Goal: Find specific page/section: Find specific page/section

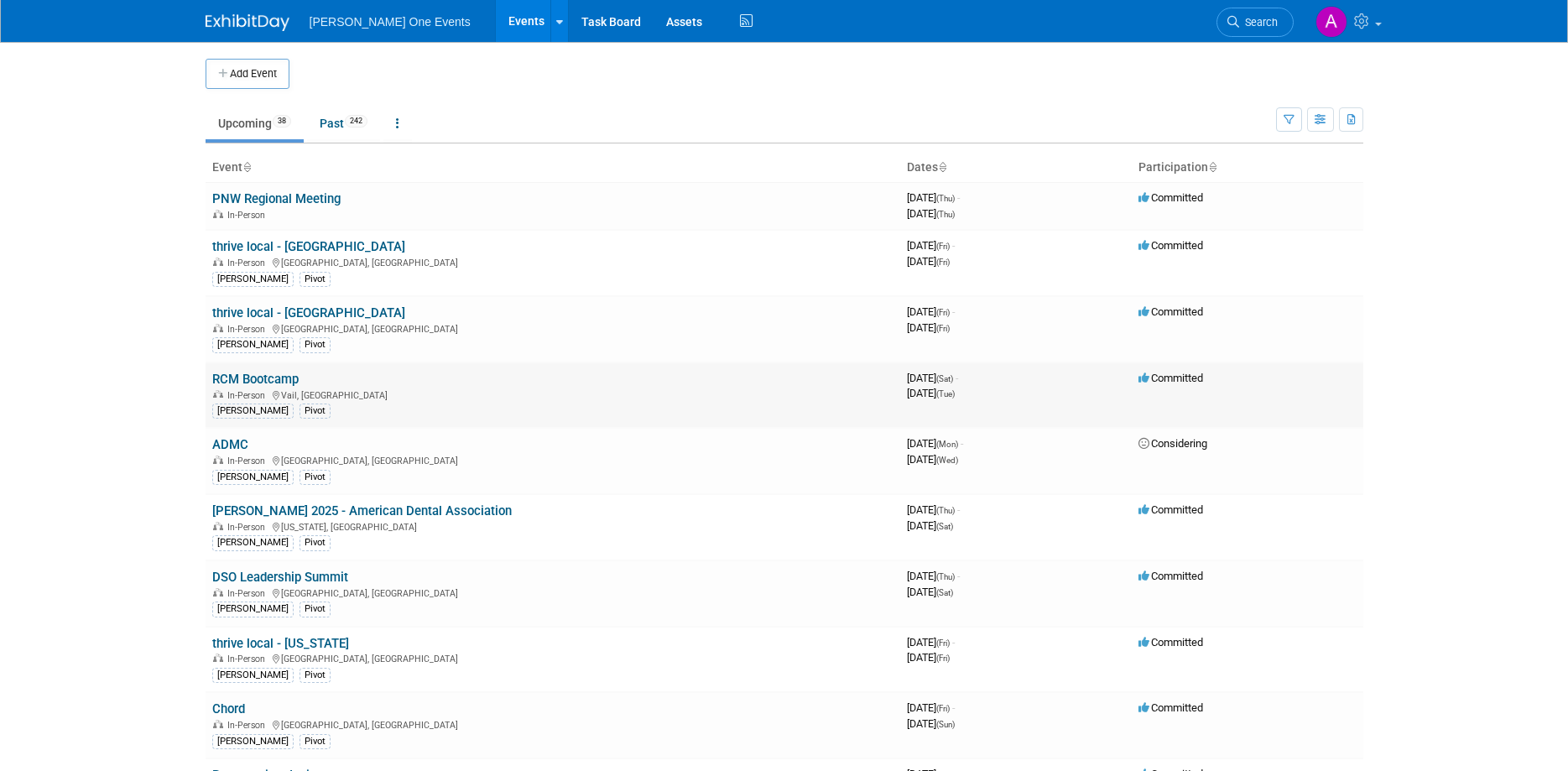
click at [231, 376] on link "RCM Bootcamp" at bounding box center [255, 379] width 87 height 15
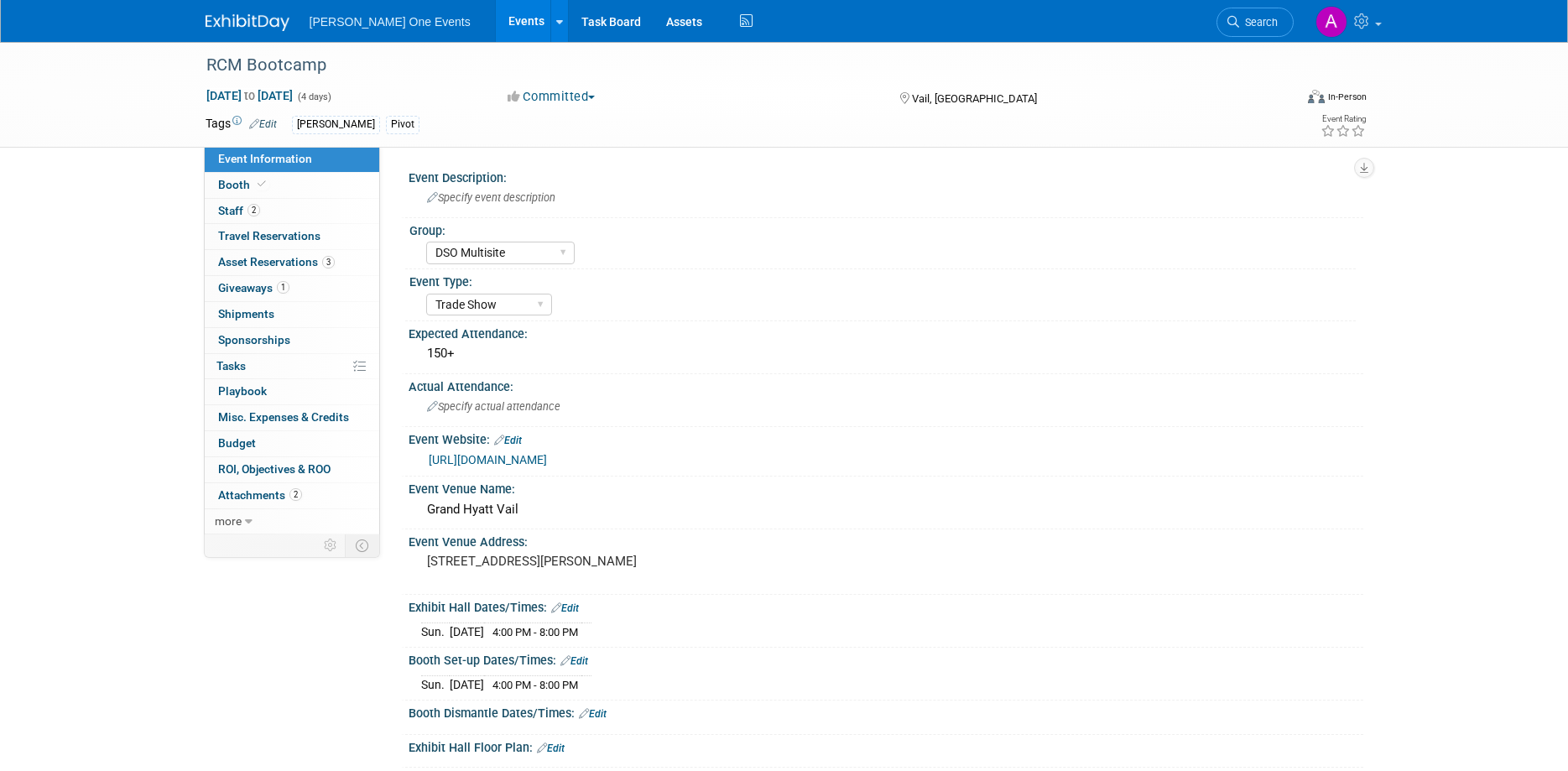
select select "DSO Multisite"
select select "Trade Show"
click at [231, 261] on span "Asset Reservations 3" at bounding box center [276, 261] width 117 height 13
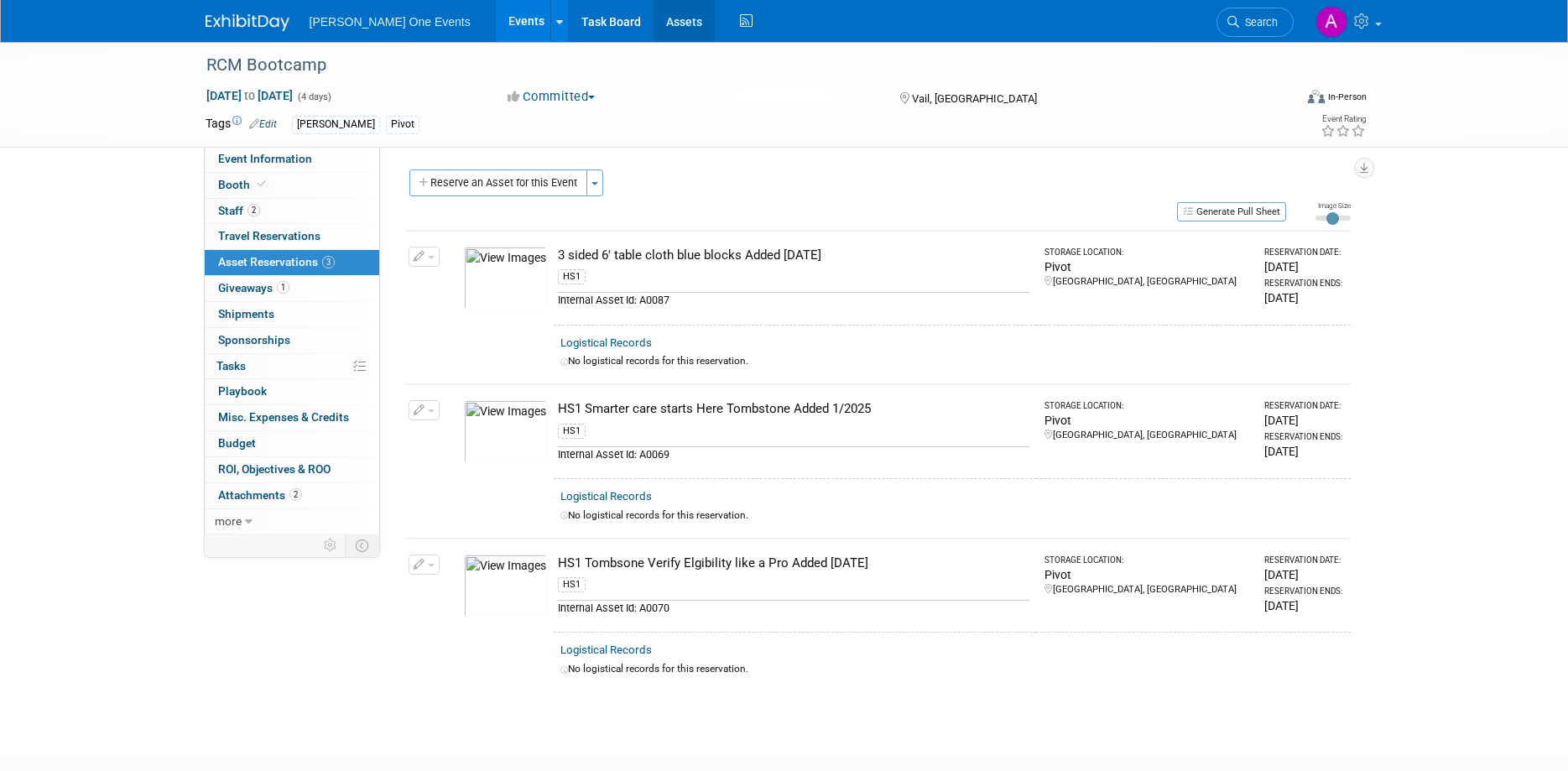
click at [653, 23] on link "Assets" at bounding box center [683, 21] width 61 height 42
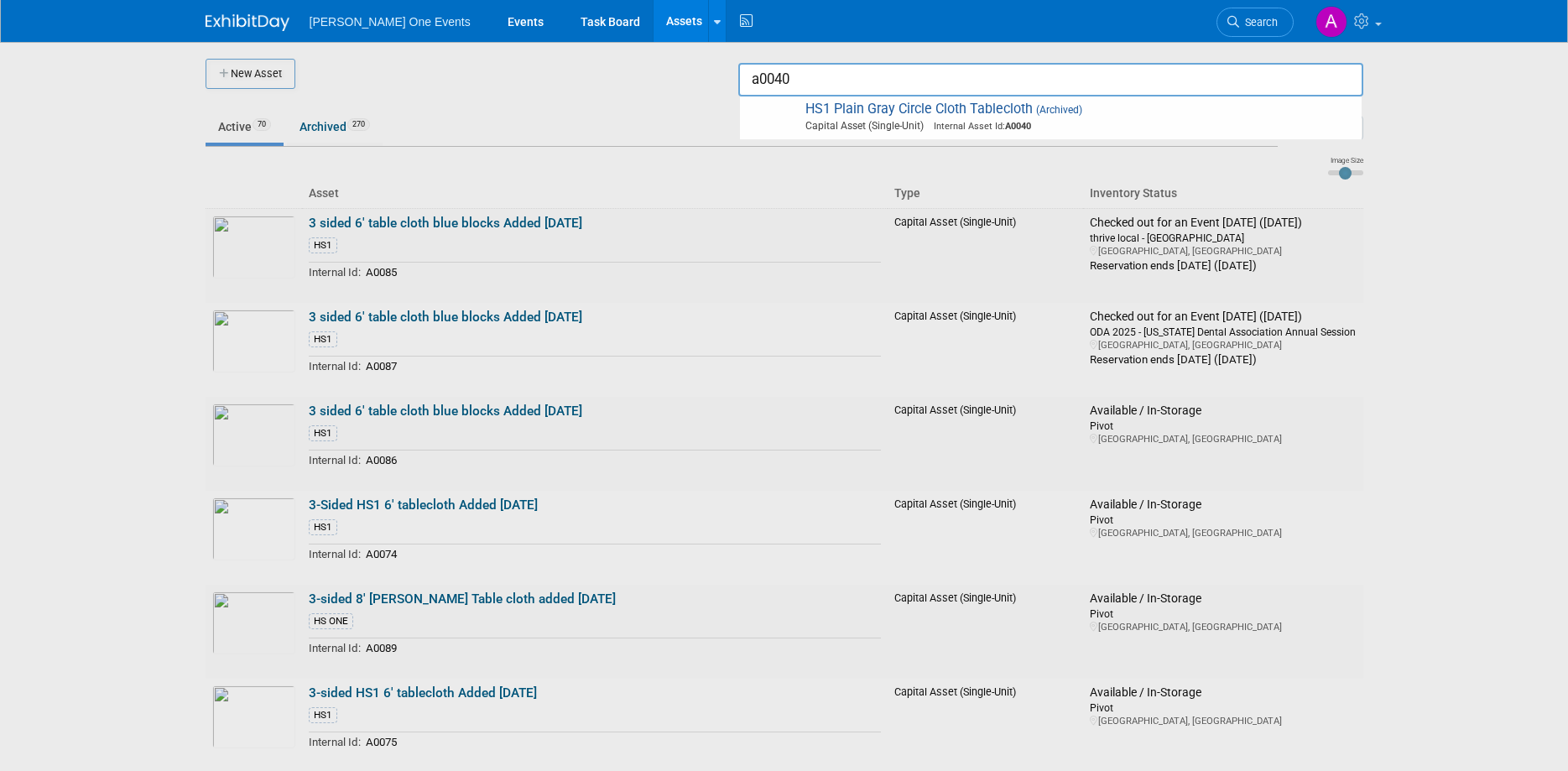
drag, startPoint x: 819, startPoint y: 77, endPoint x: 727, endPoint y: 84, distance: 92.3
click at [738, 84] on input "a0040" at bounding box center [1050, 80] width 625 height 34
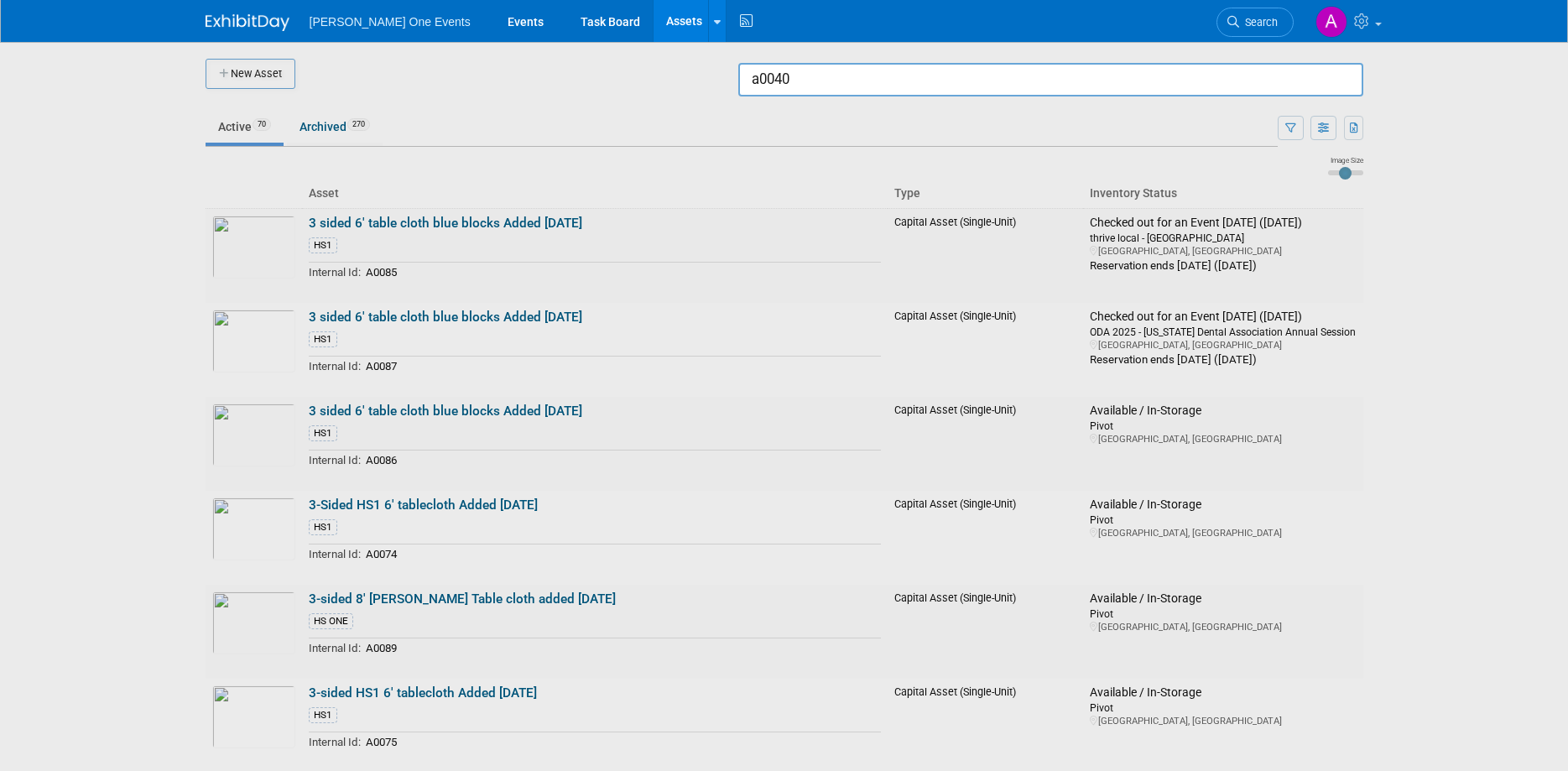
click at [761, 81] on input "a0040" at bounding box center [1050, 80] width 625 height 34
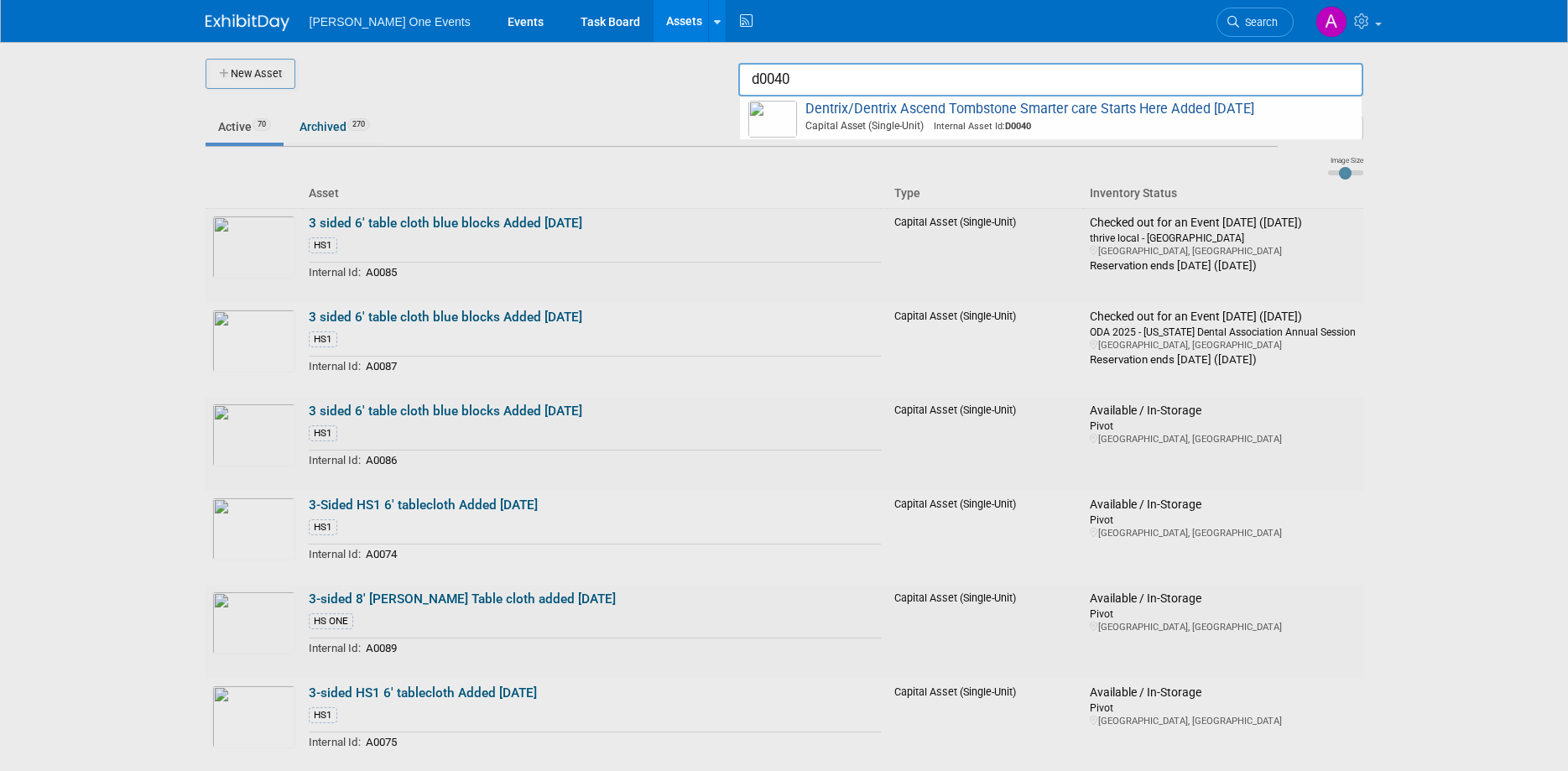
type input "d0040"
click at [784, 244] on div at bounding box center [784, 386] width 0 height 771
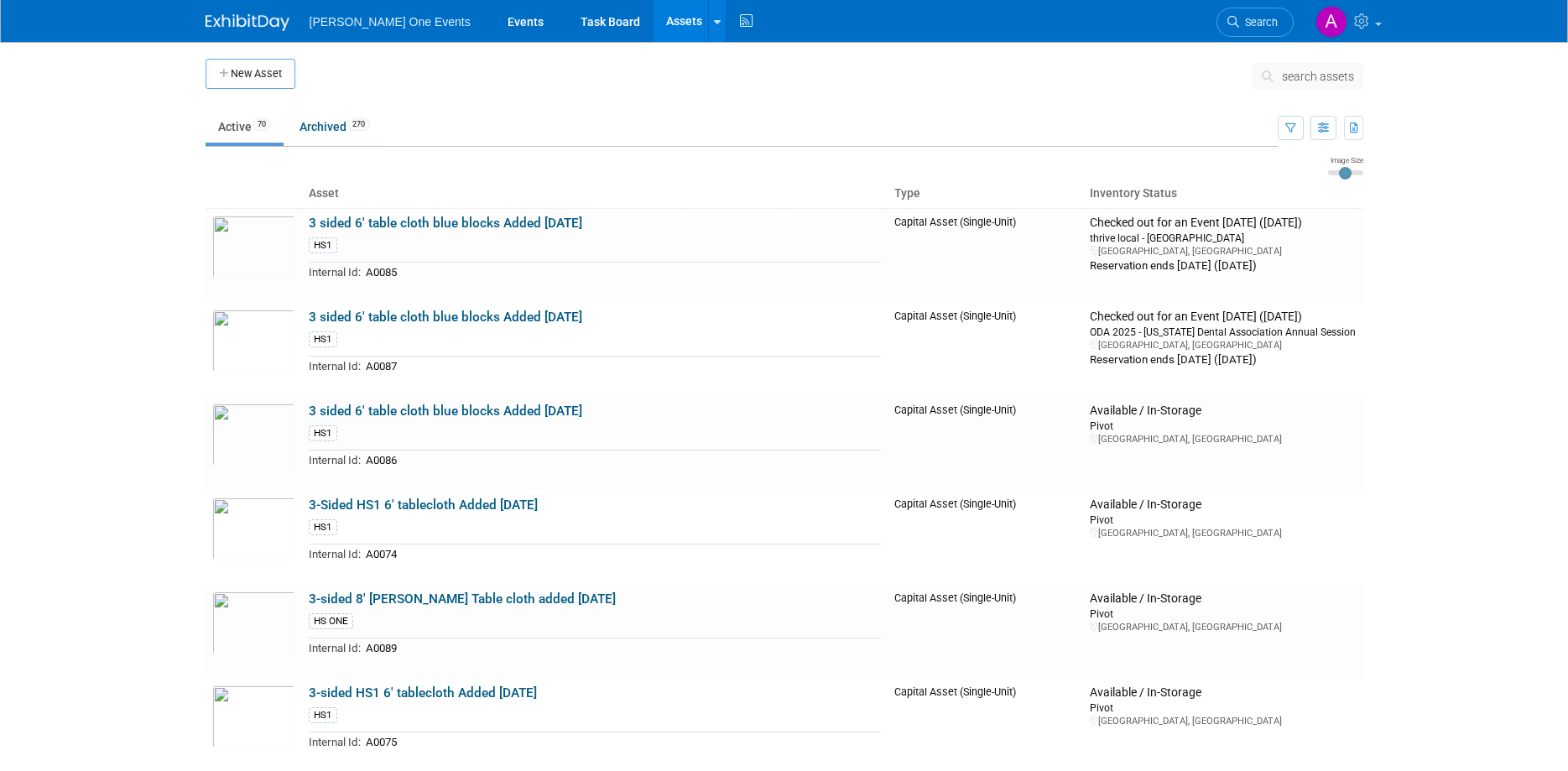
click at [348, 30] on ul "Henry Schein One Events Events Task Board Assets New Asset Search Assets Bulk U…" at bounding box center [533, 21] width 447 height 42
click at [346, 21] on span "[PERSON_NAME] One Events" at bounding box center [391, 21] width 161 height 13
click at [252, 22] on img at bounding box center [247, 22] width 84 height 17
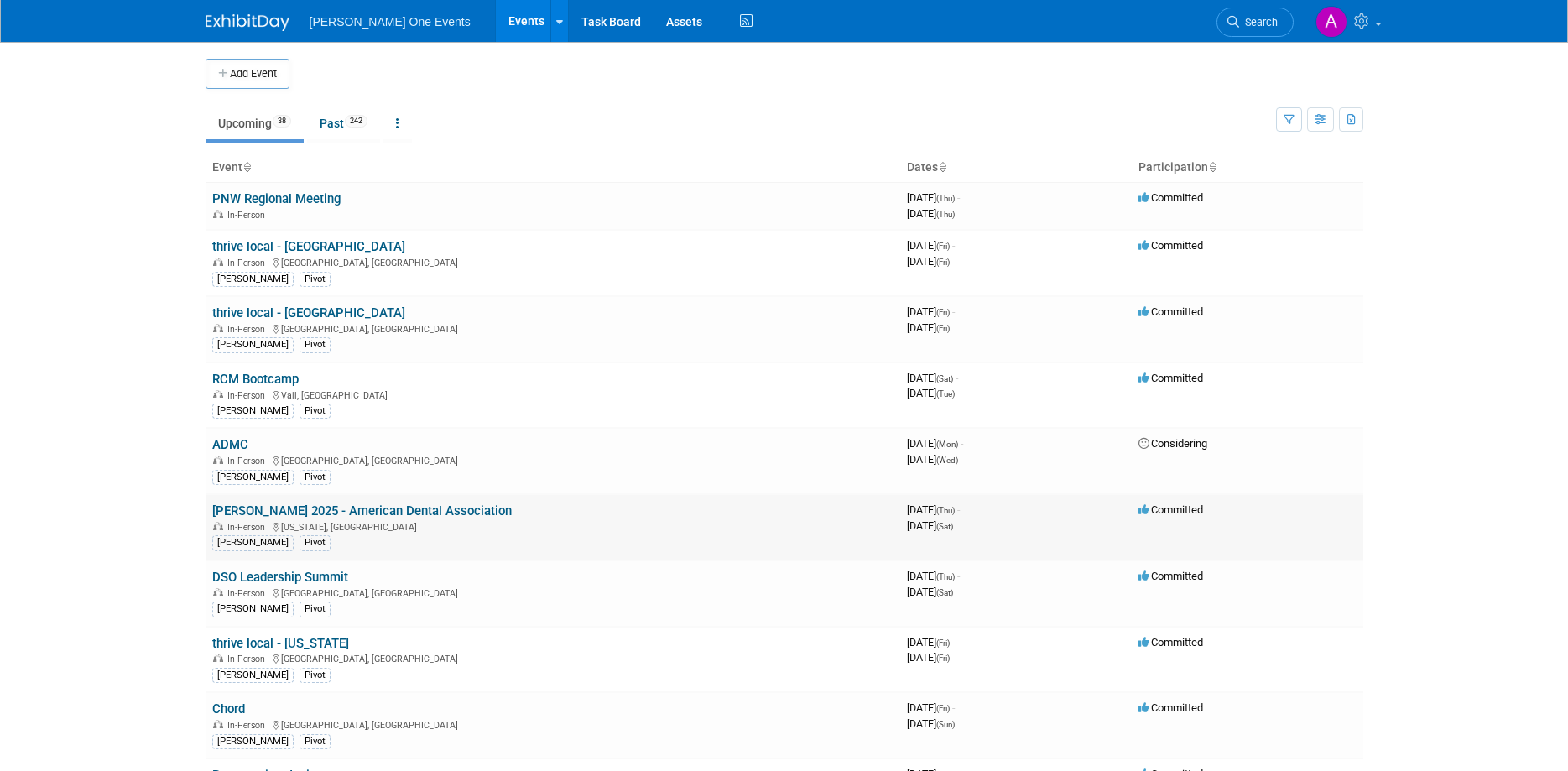
click at [271, 504] on link "ADA SmileCon 2025 - American Dental Association" at bounding box center [362, 510] width 300 height 15
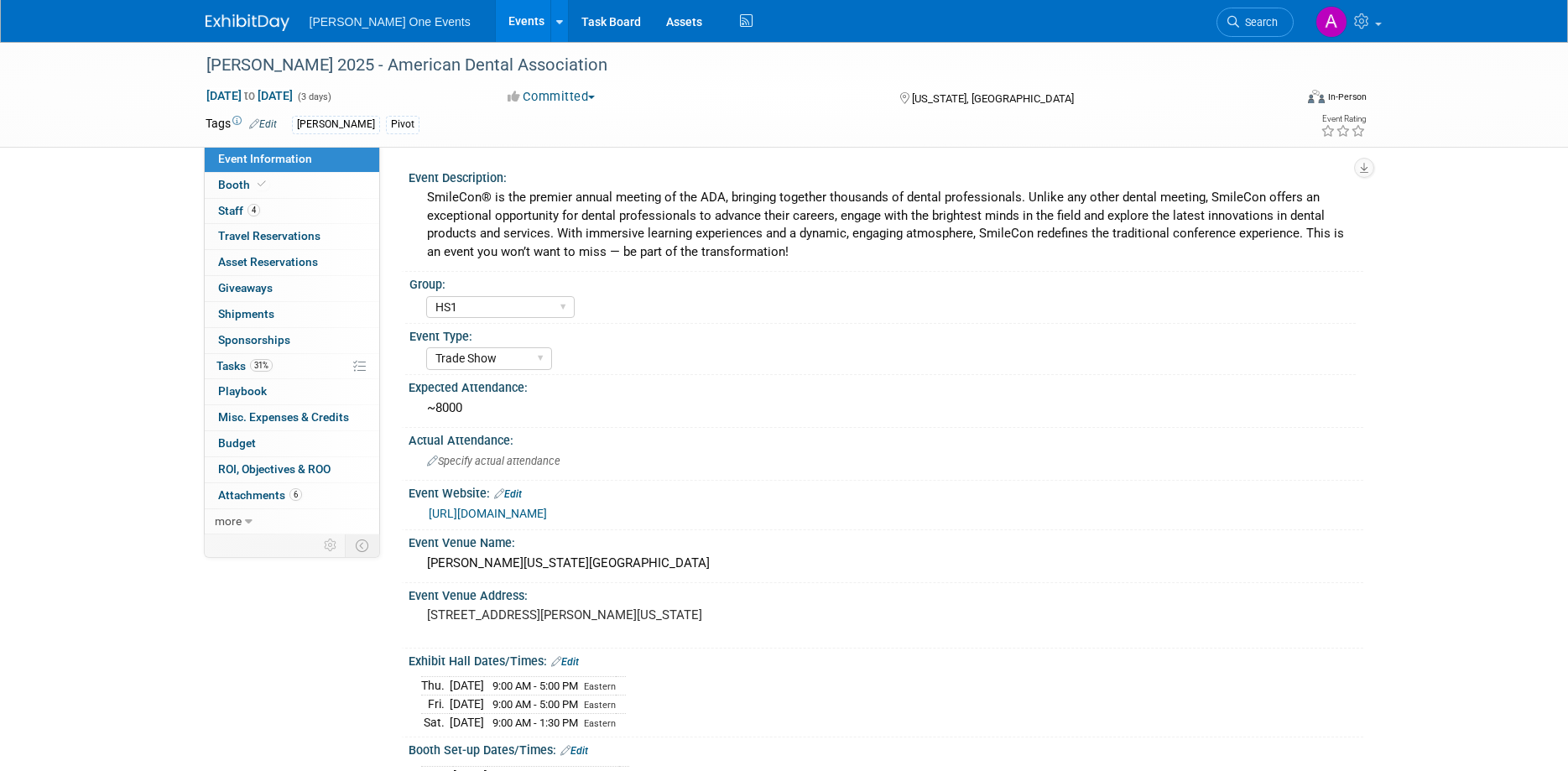
select select "HS1"
select select "Trade Show"
click at [263, 14] on img at bounding box center [247, 22] width 84 height 17
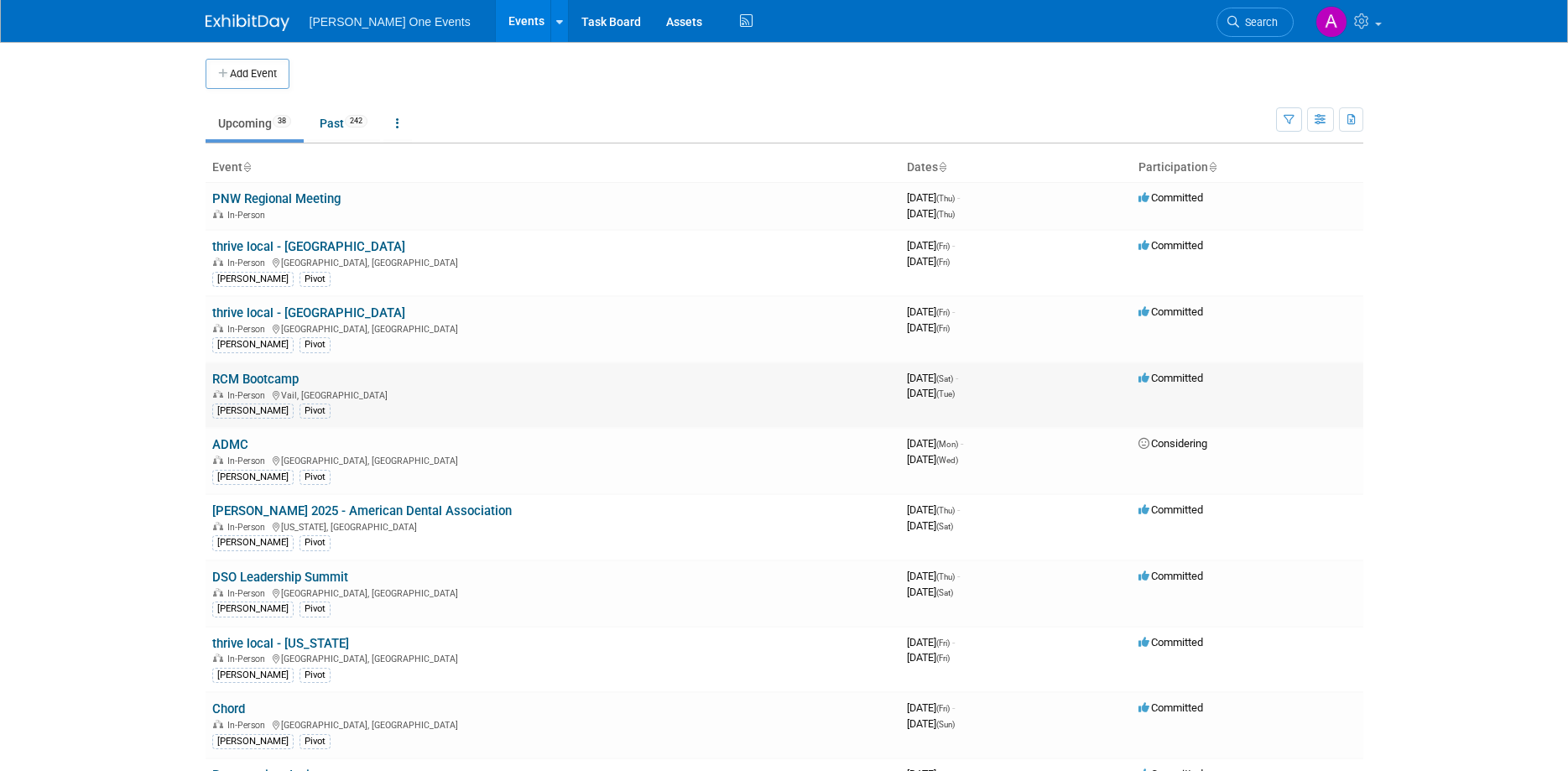
click at [246, 379] on link "RCM Bootcamp" at bounding box center [255, 379] width 87 height 15
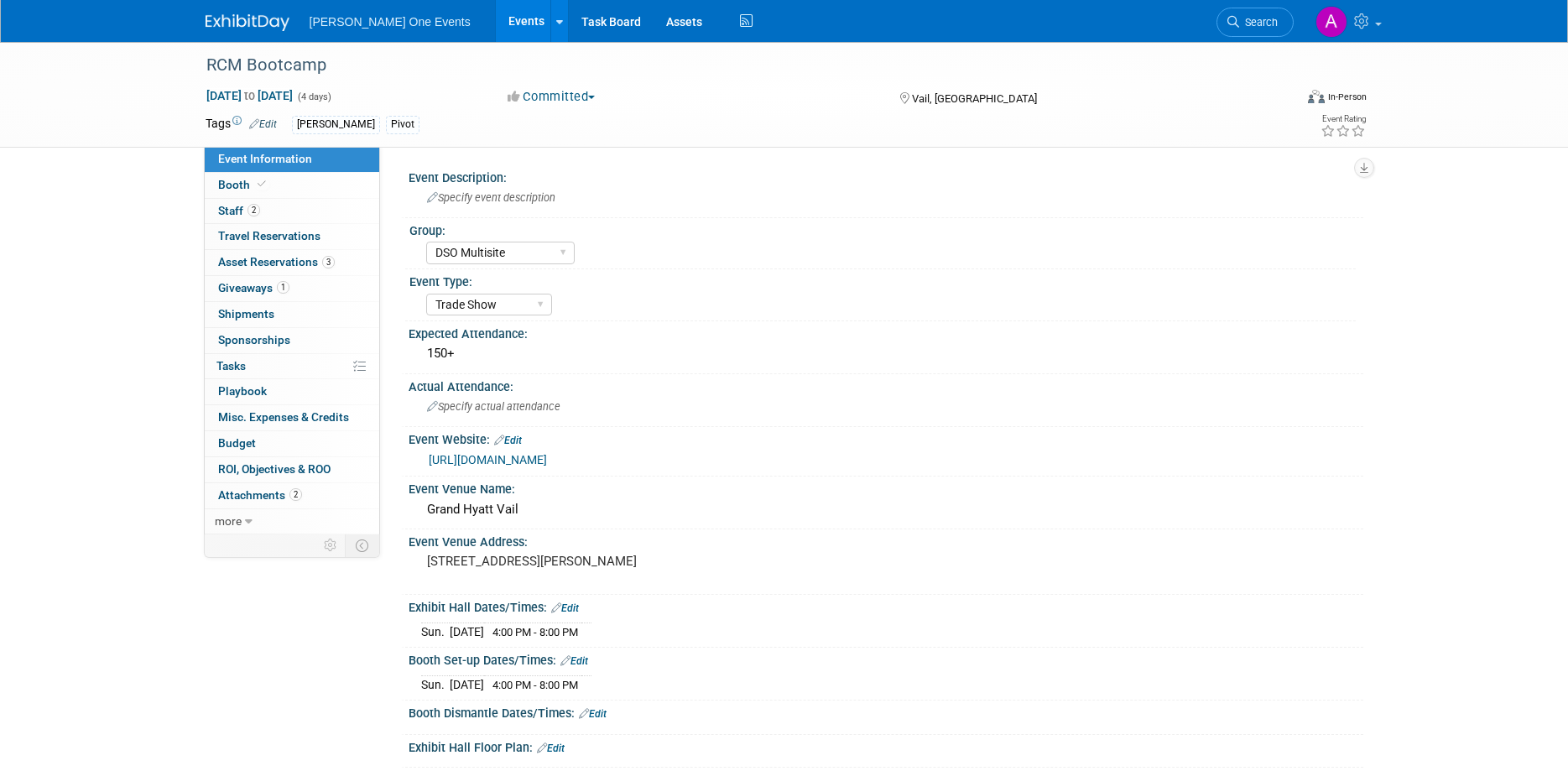
select select "DSO Multisite"
select select "Trade Show"
click at [286, 257] on span "Asset Reservations 3" at bounding box center [276, 261] width 117 height 13
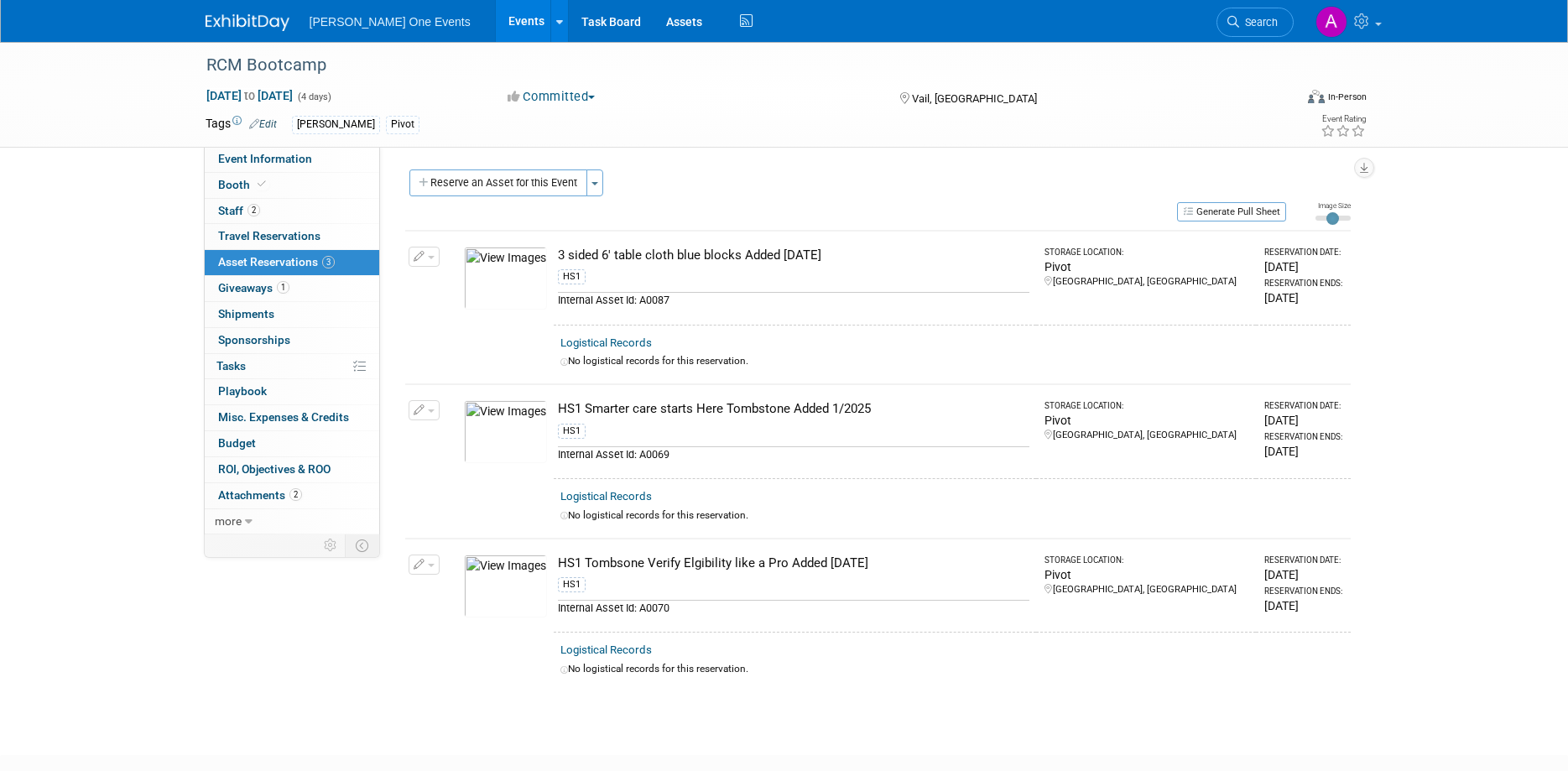
click at [250, 13] on link at bounding box center [257, 14] width 104 height 13
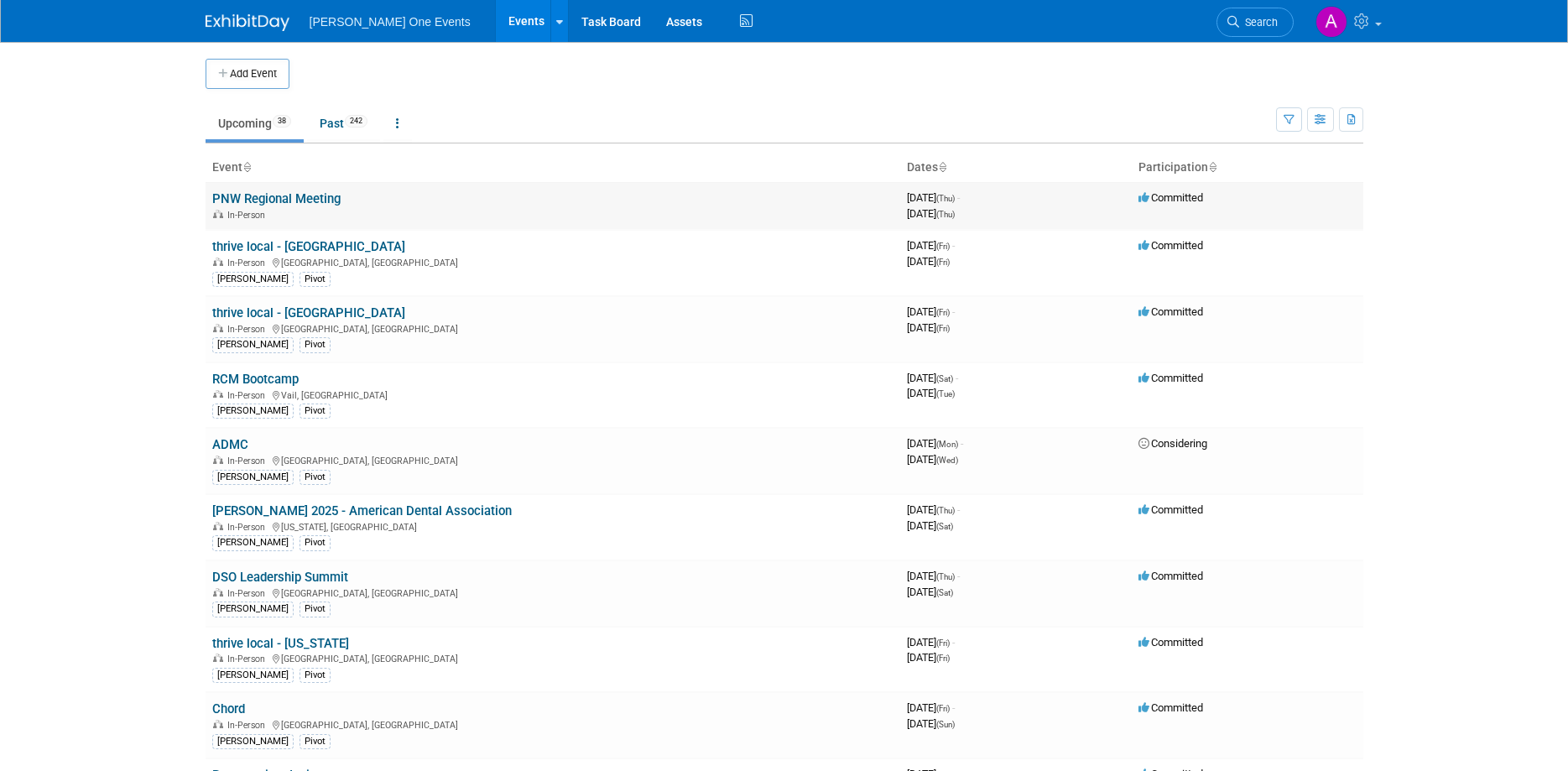
click at [296, 197] on link "PNW Regional Meeting" at bounding box center [276, 198] width 129 height 15
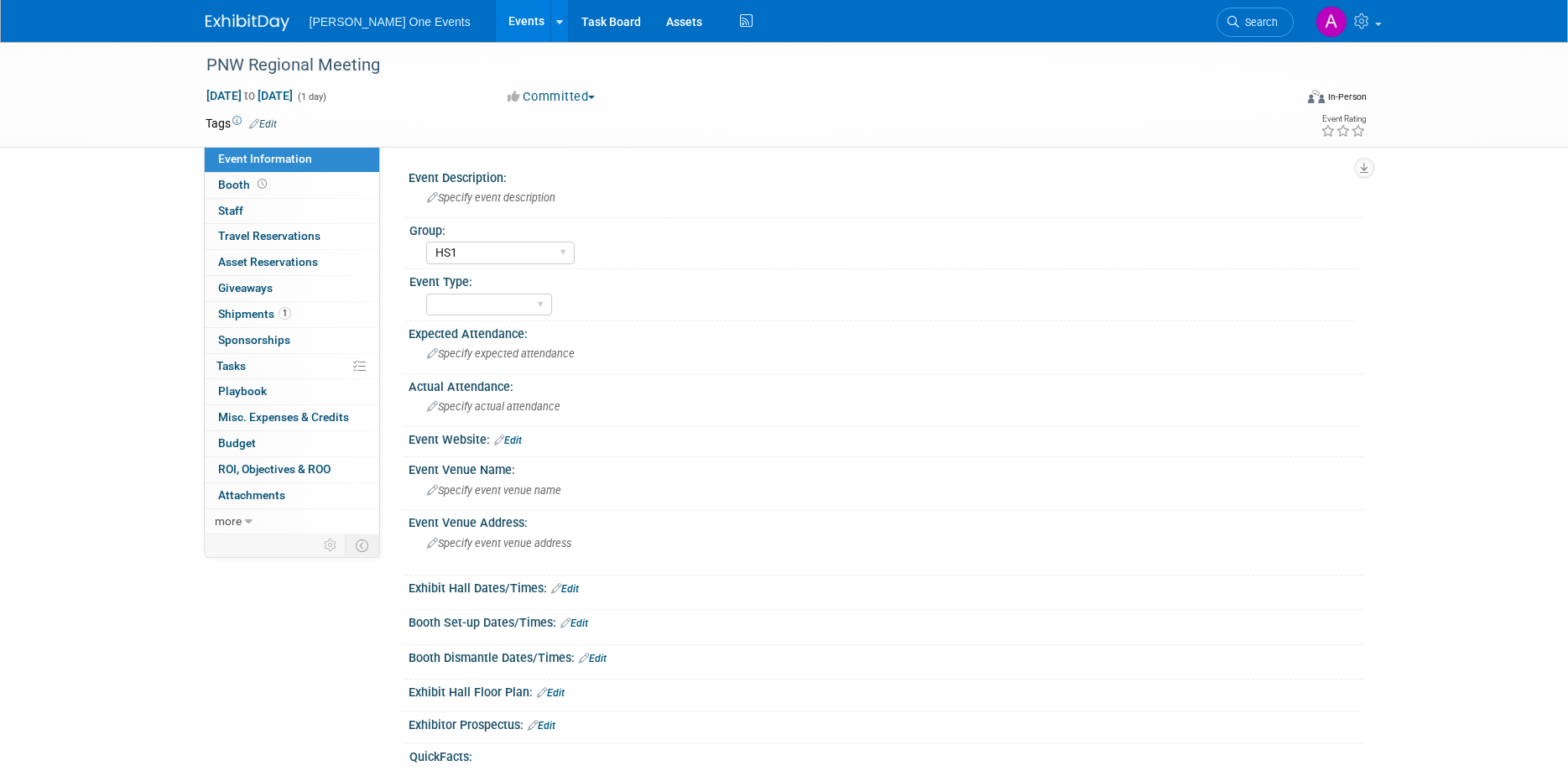
select select "HS1"
click at [228, 23] on img at bounding box center [247, 22] width 84 height 17
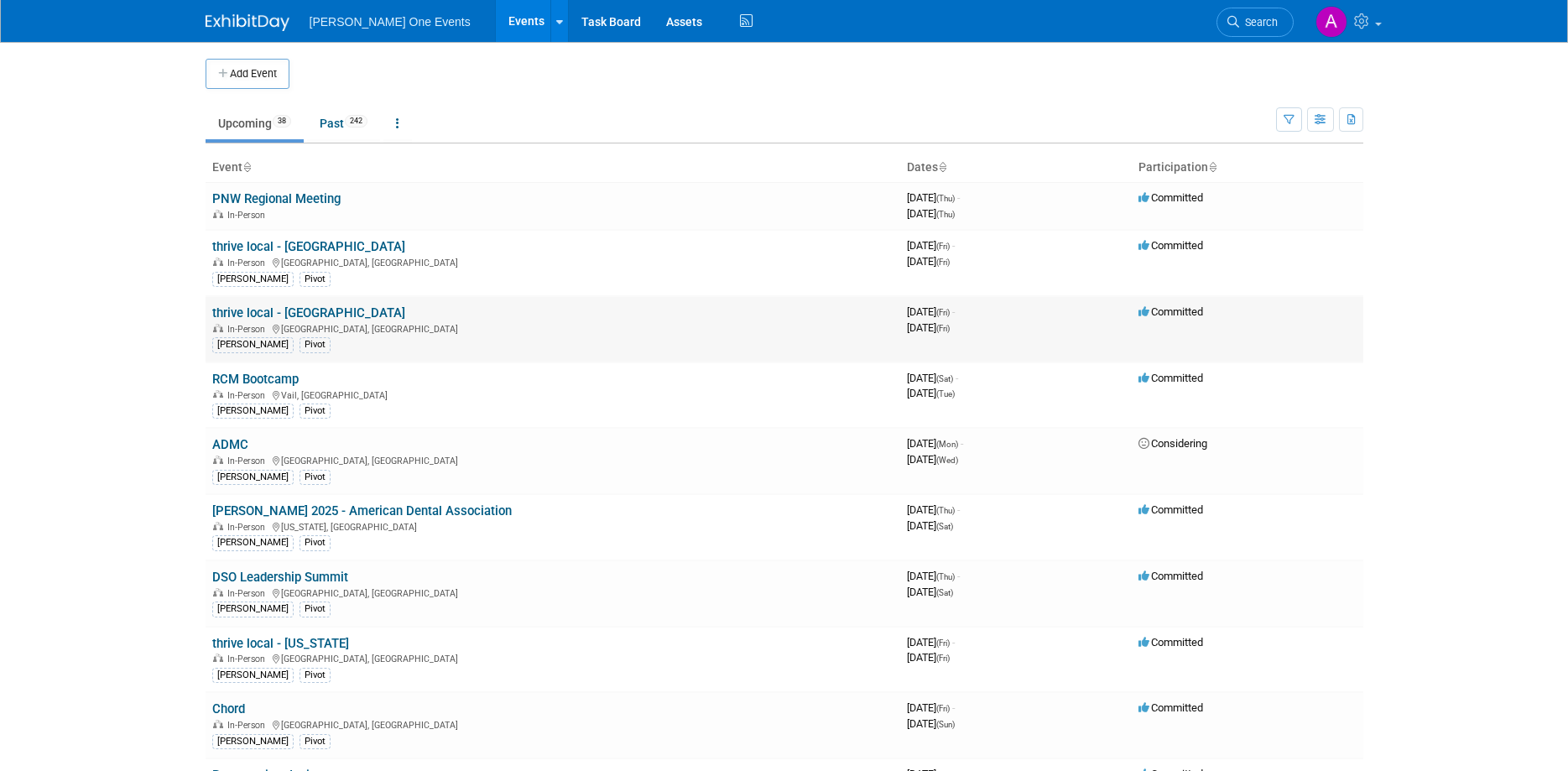
click at [253, 311] on link "thrive local - [GEOGRAPHIC_DATA]" at bounding box center [309, 312] width 193 height 15
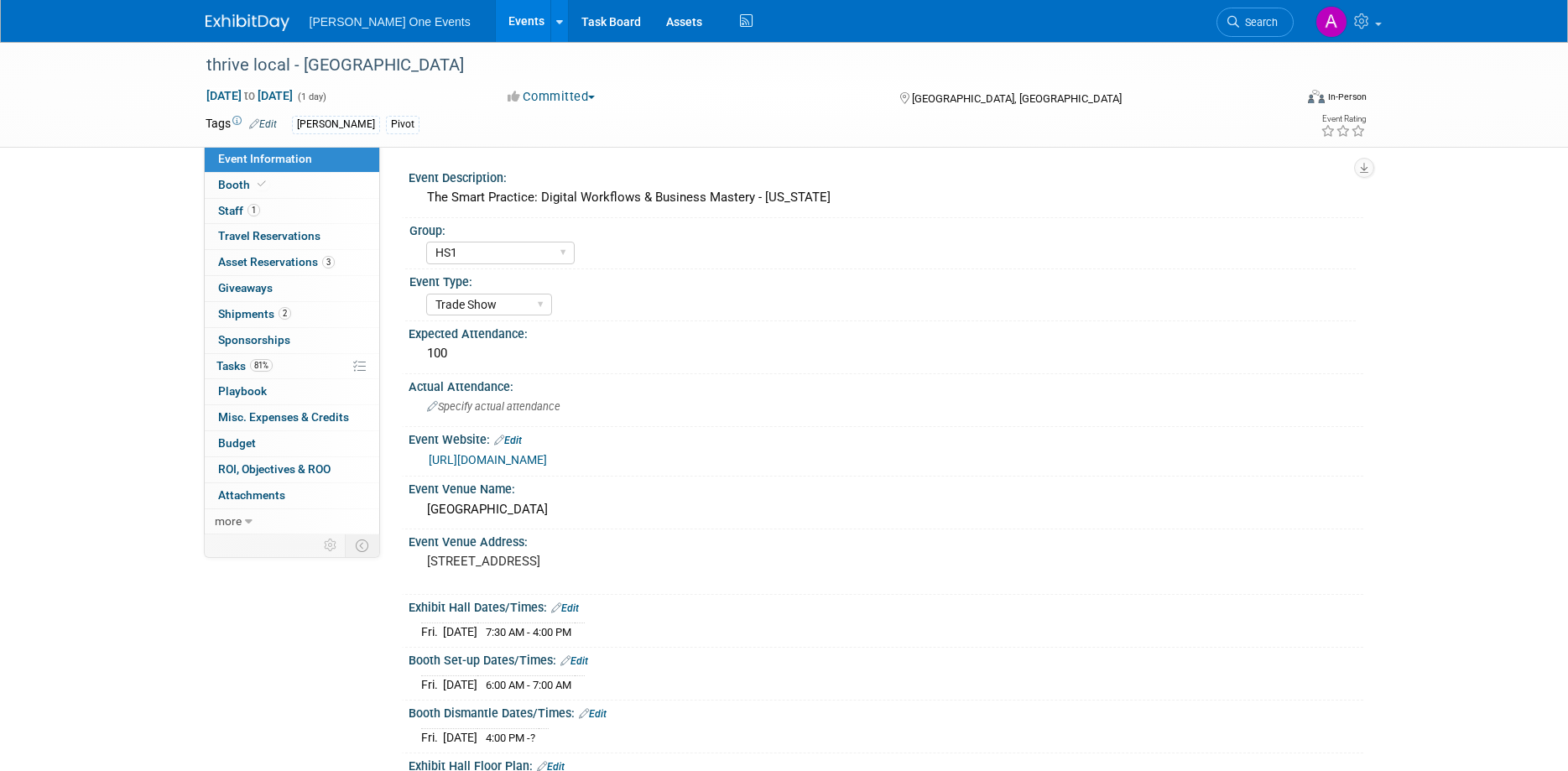
select select "HS1"
select select "Trade Show"
click at [235, 182] on span "Booth" at bounding box center [243, 183] width 51 height 13
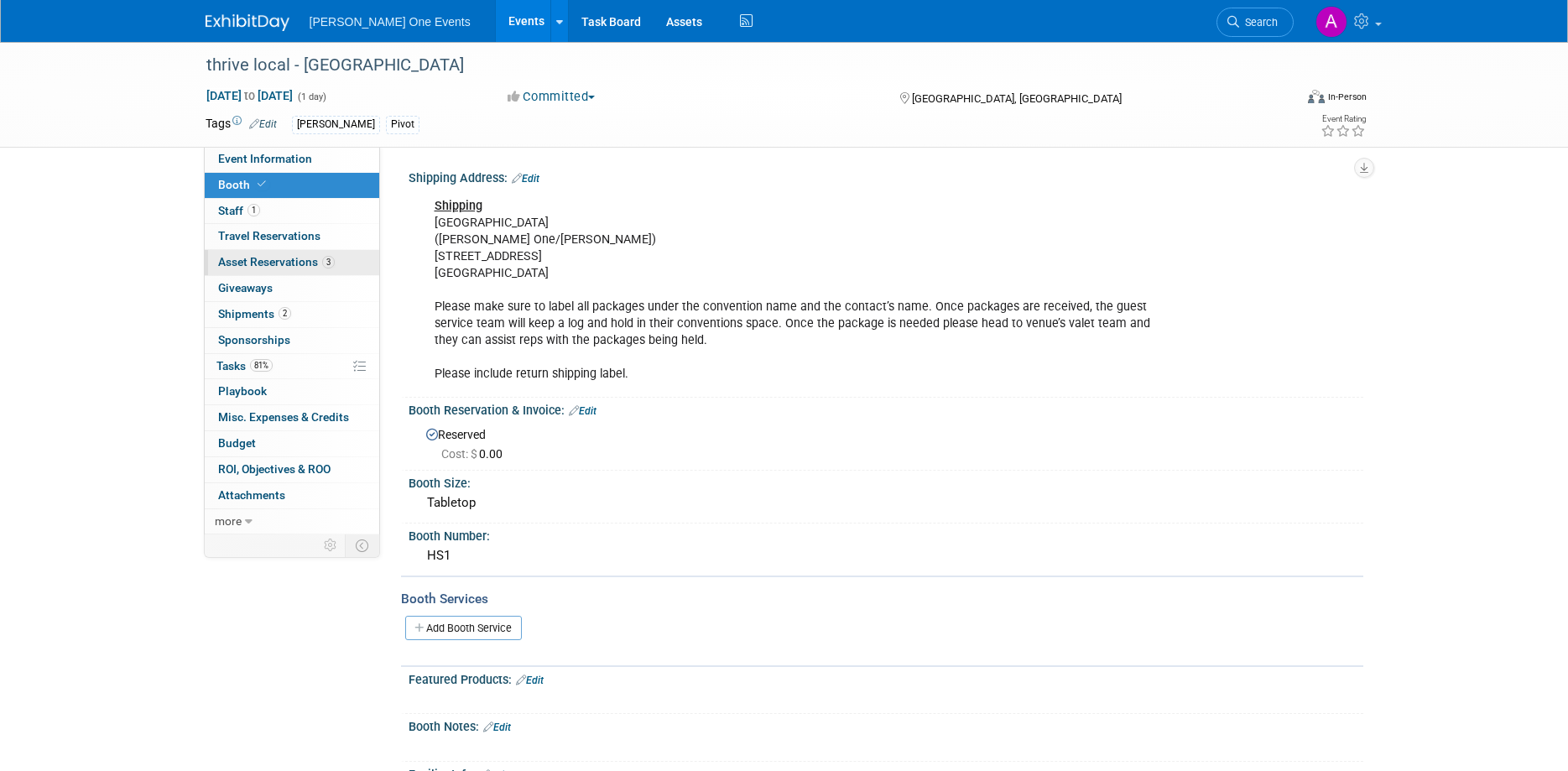
click at [233, 274] on link "3 Asset Reservations 3" at bounding box center [291, 262] width 174 height 25
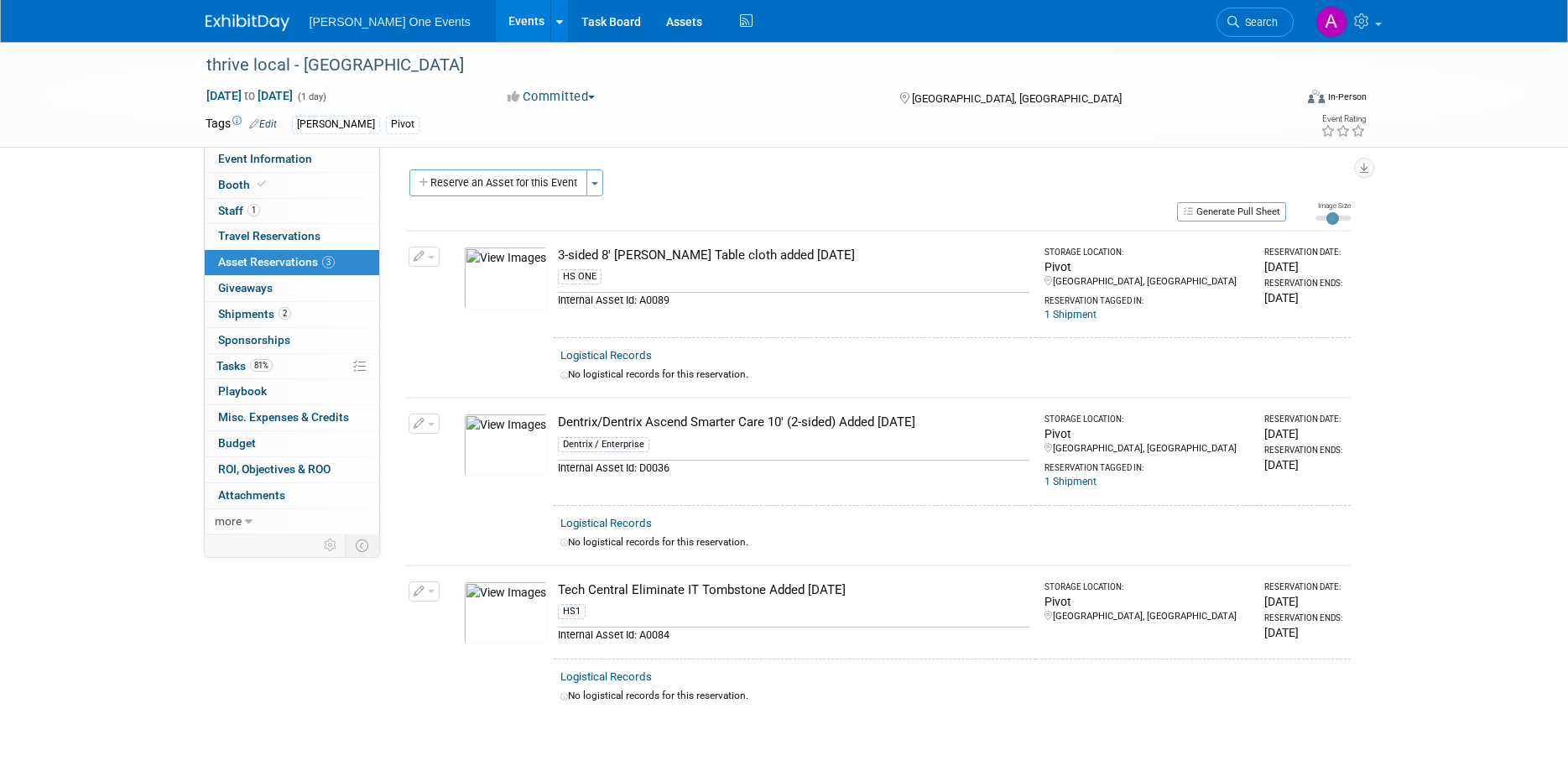
click at [330, 25] on span "[PERSON_NAME] One Events" at bounding box center [391, 21] width 161 height 13
click at [199, 21] on div "Henry Schein One Events Events Add Event Bulk Upload Events Shareable Event Boa…" at bounding box center [784, 21] width 1182 height 42
click at [250, 19] on img at bounding box center [247, 22] width 84 height 17
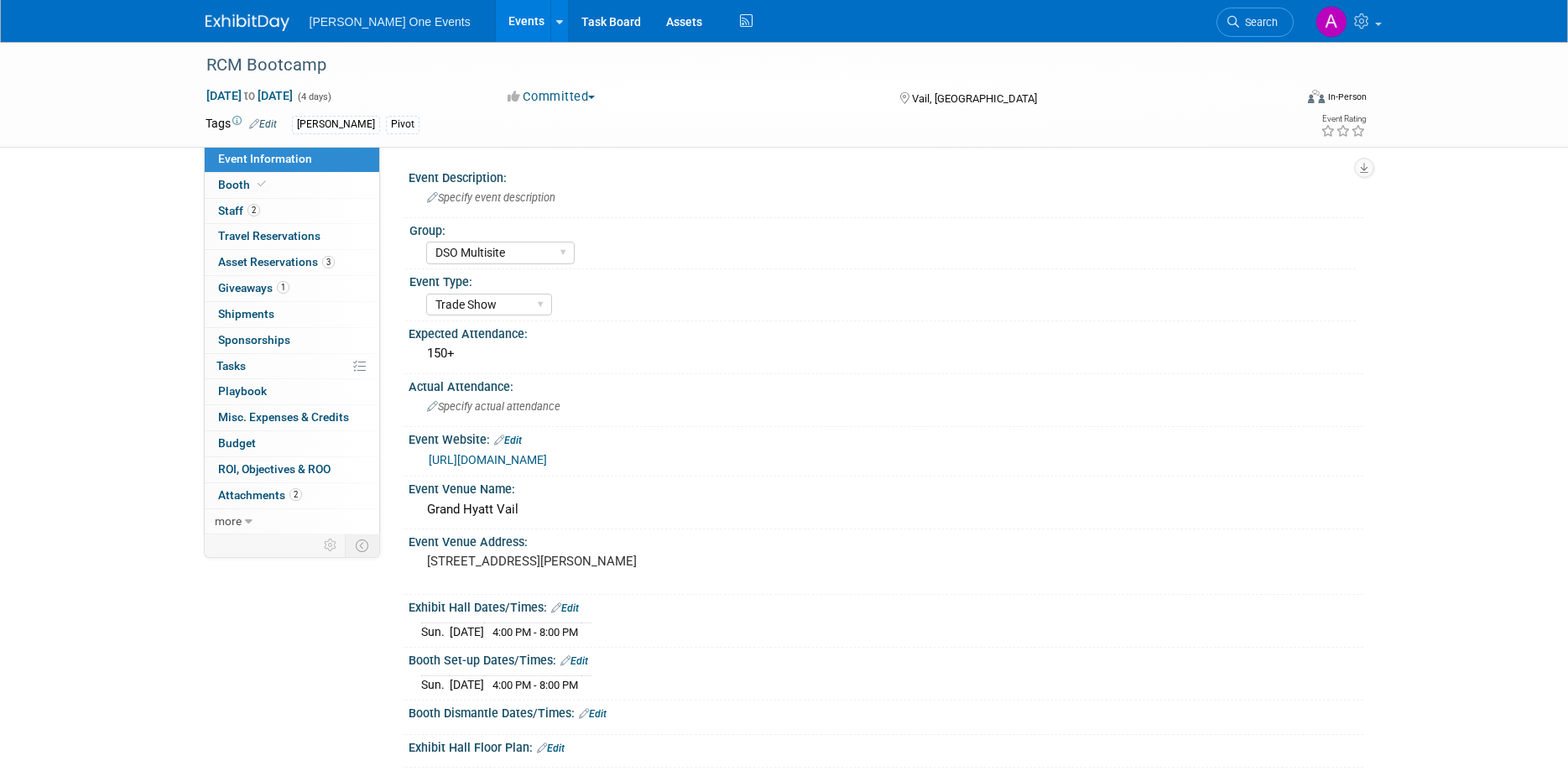
select select "DSO Multisite"
select select "Trade Show"
click at [262, 263] on span "Asset Reservations 3" at bounding box center [276, 261] width 117 height 13
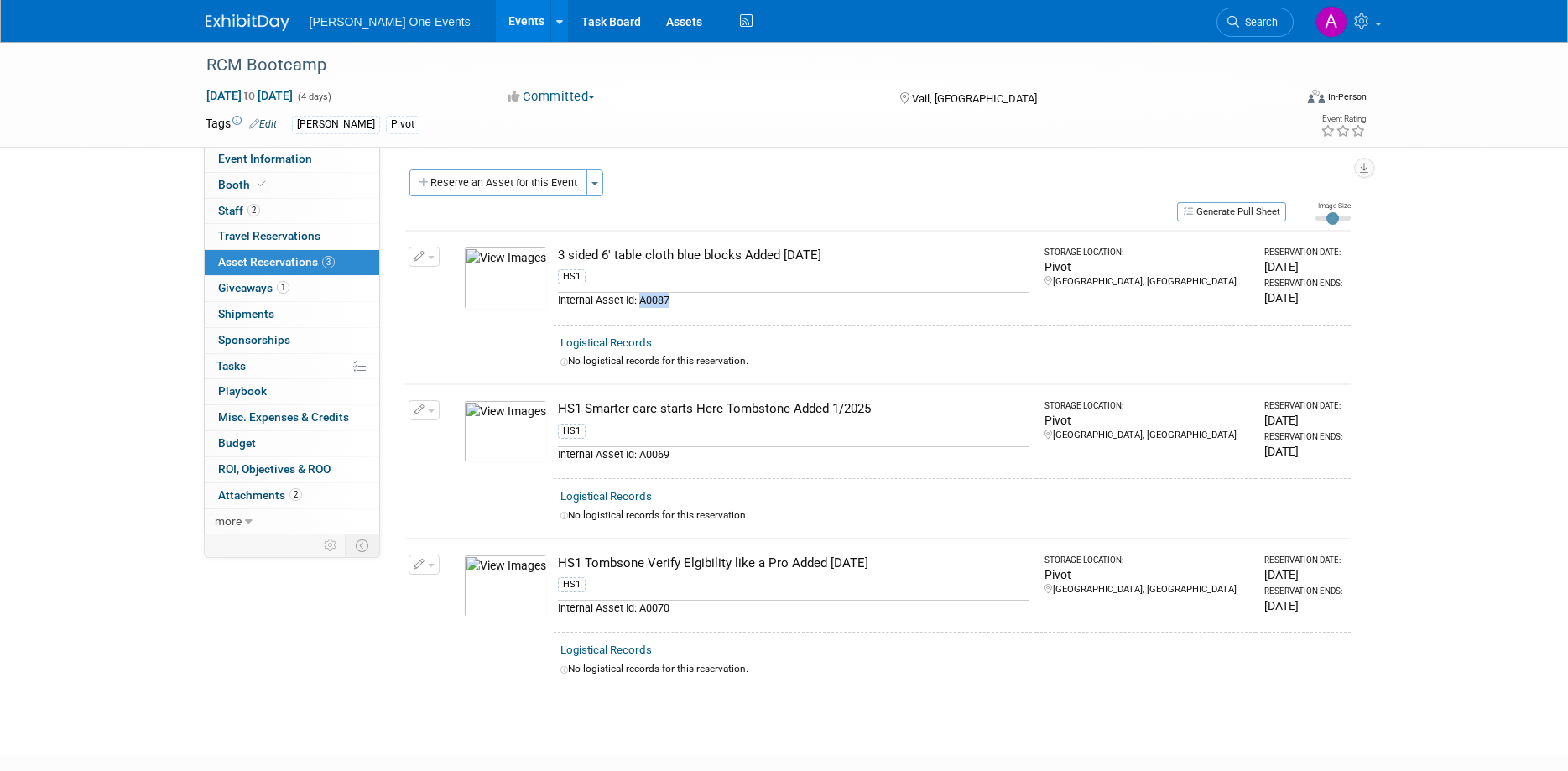
drag, startPoint x: 671, startPoint y: 307, endPoint x: 640, endPoint y: 302, distance: 31.4
click at [640, 302] on div "Internal Asset Id: A0087" at bounding box center [793, 300] width 471 height 16
copy div "A0087"
click at [653, 20] on link "Assets" at bounding box center [683, 21] width 61 height 42
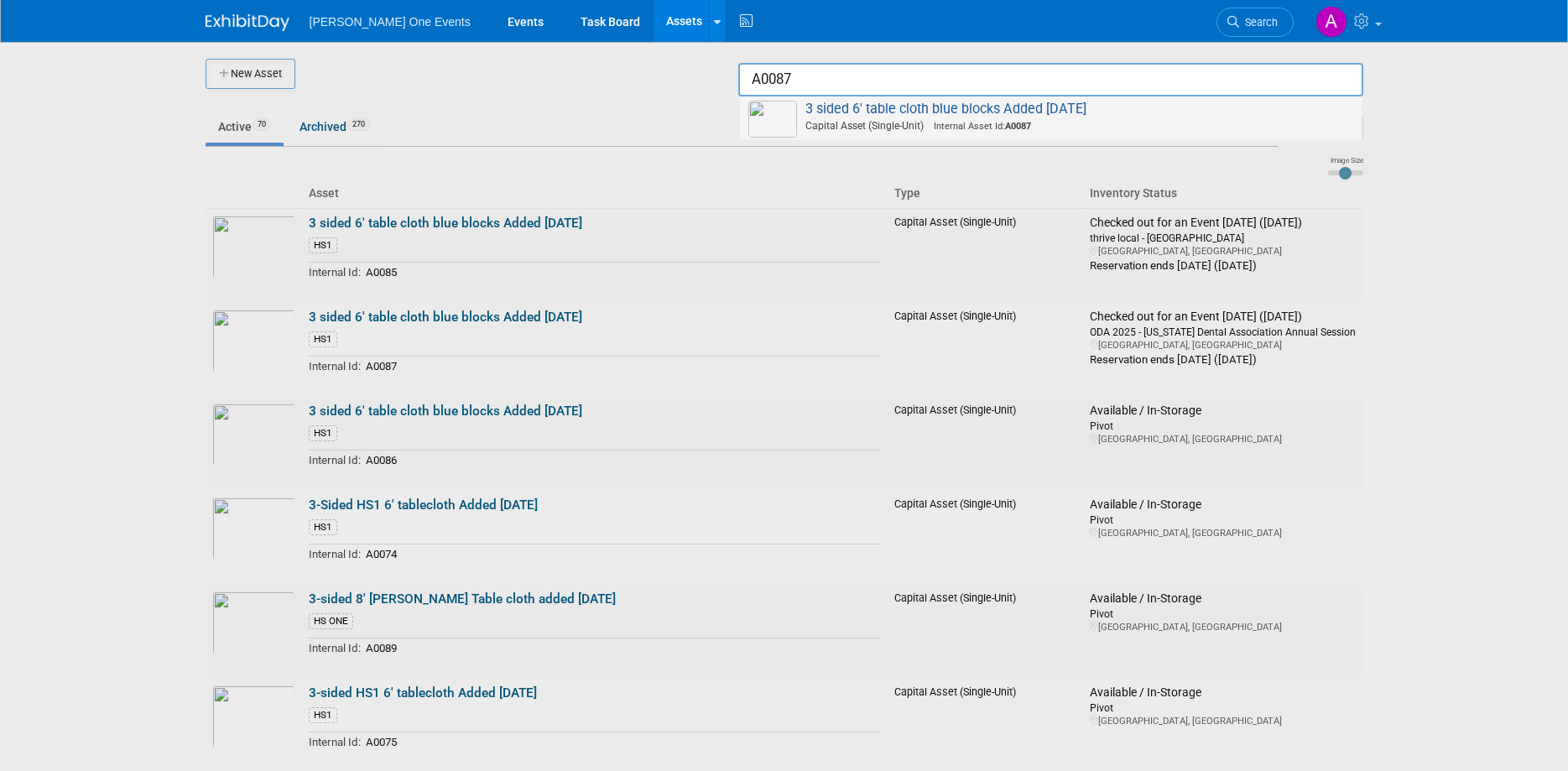
click at [1133, 121] on span "Capital Asset (Single-Unit) Internal Asset Id: A0087" at bounding box center [1053, 126] width 600 height 15
type input "3 sided 6&#39; table cloth blue blocks Added [DATE]"
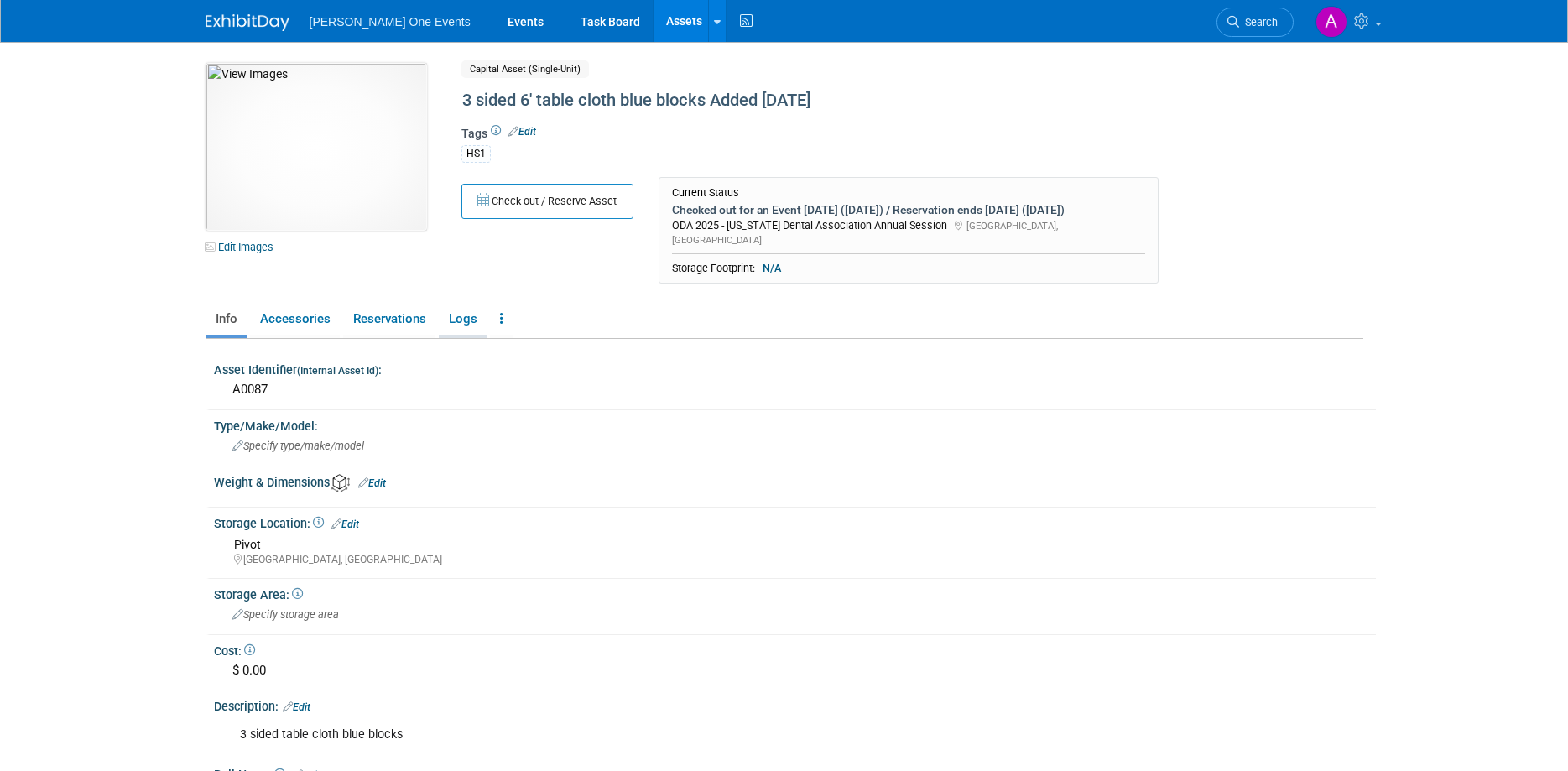
click at [474, 305] on link "Logs" at bounding box center [462, 319] width 48 height 29
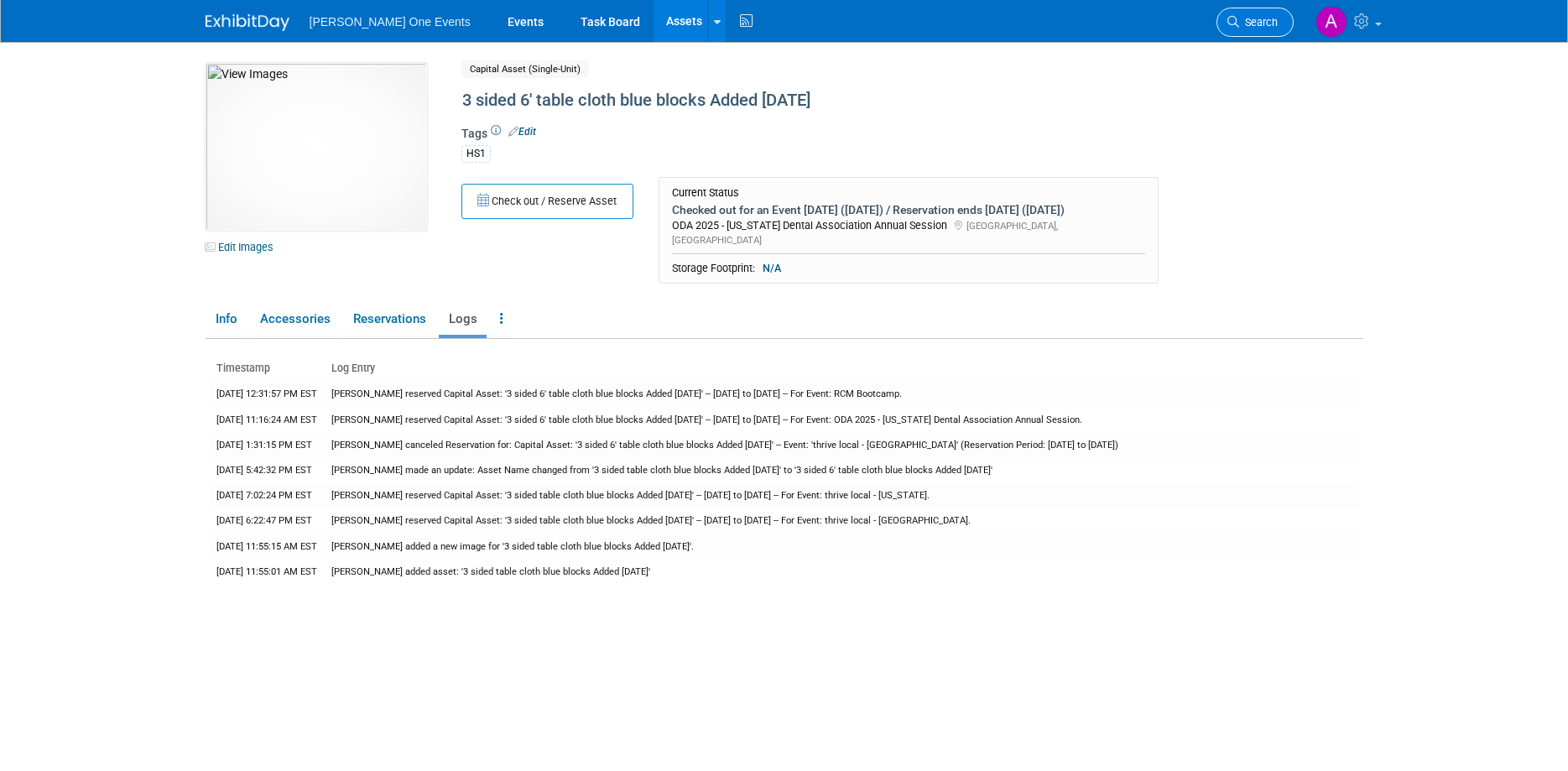
click at [1249, 27] on span "Search" at bounding box center [1258, 22] width 39 height 13
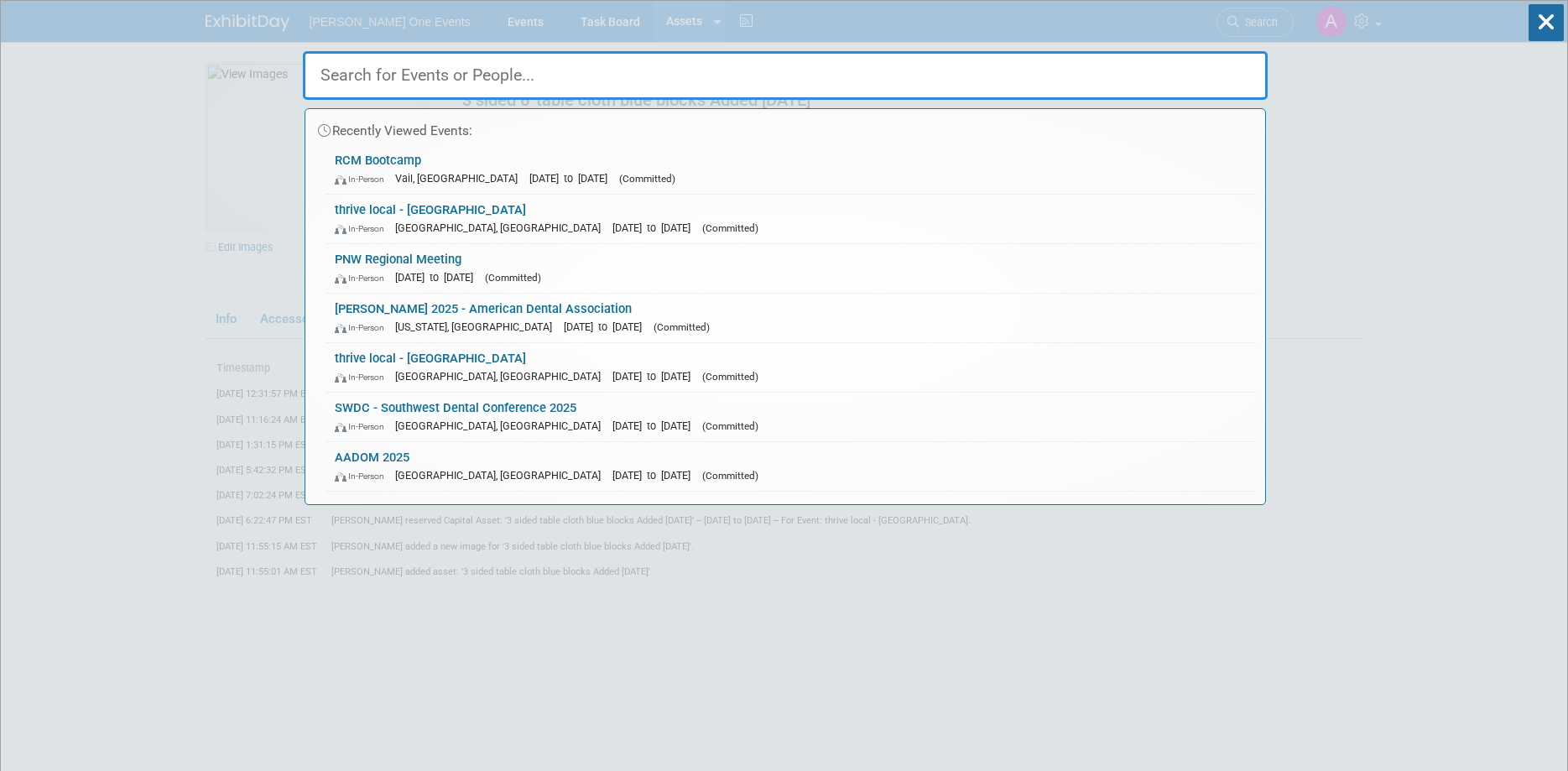
click at [684, 66] on input "text" at bounding box center [785, 75] width 964 height 49
paste input "A0087"
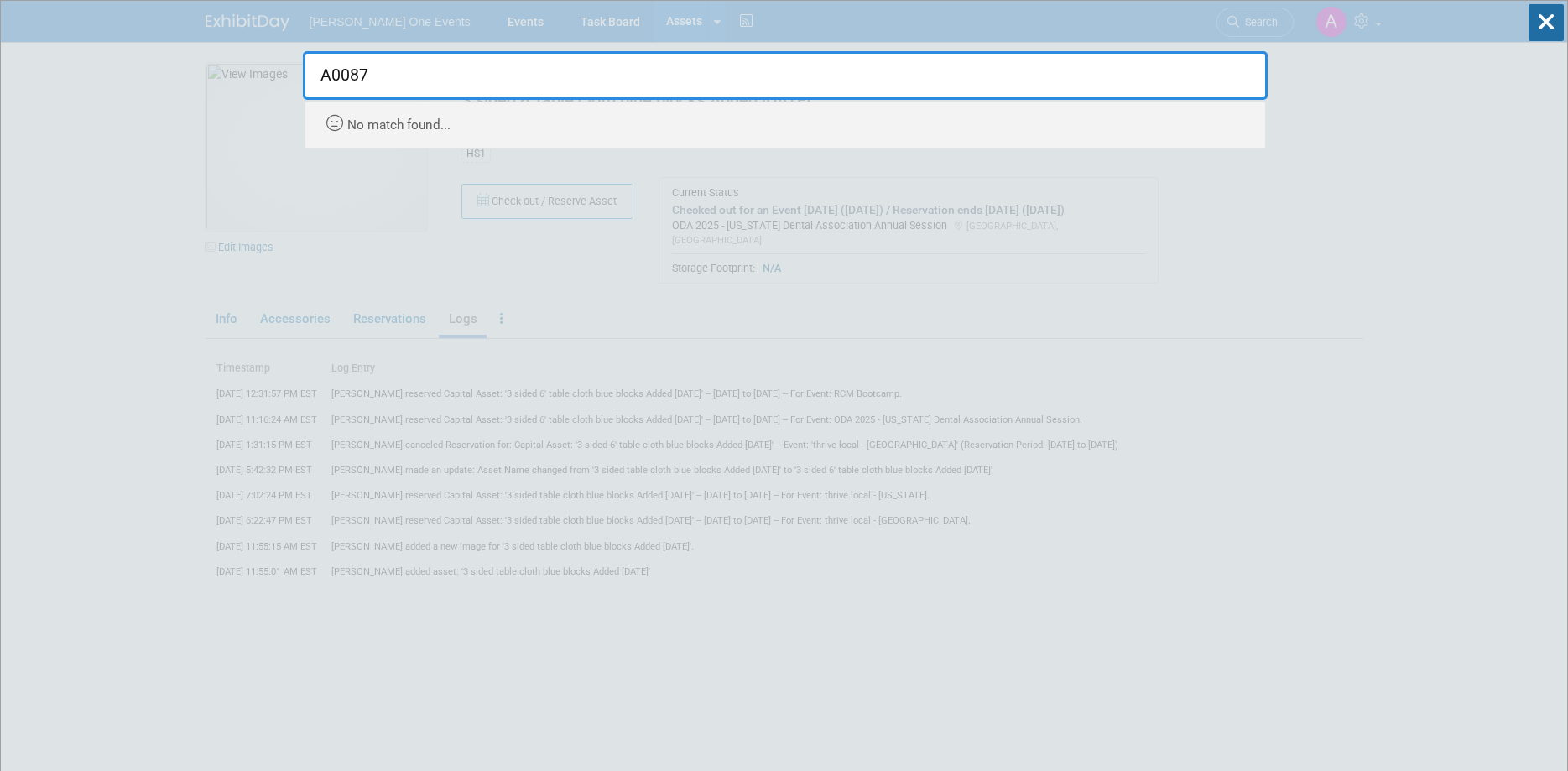
type input "A0087"
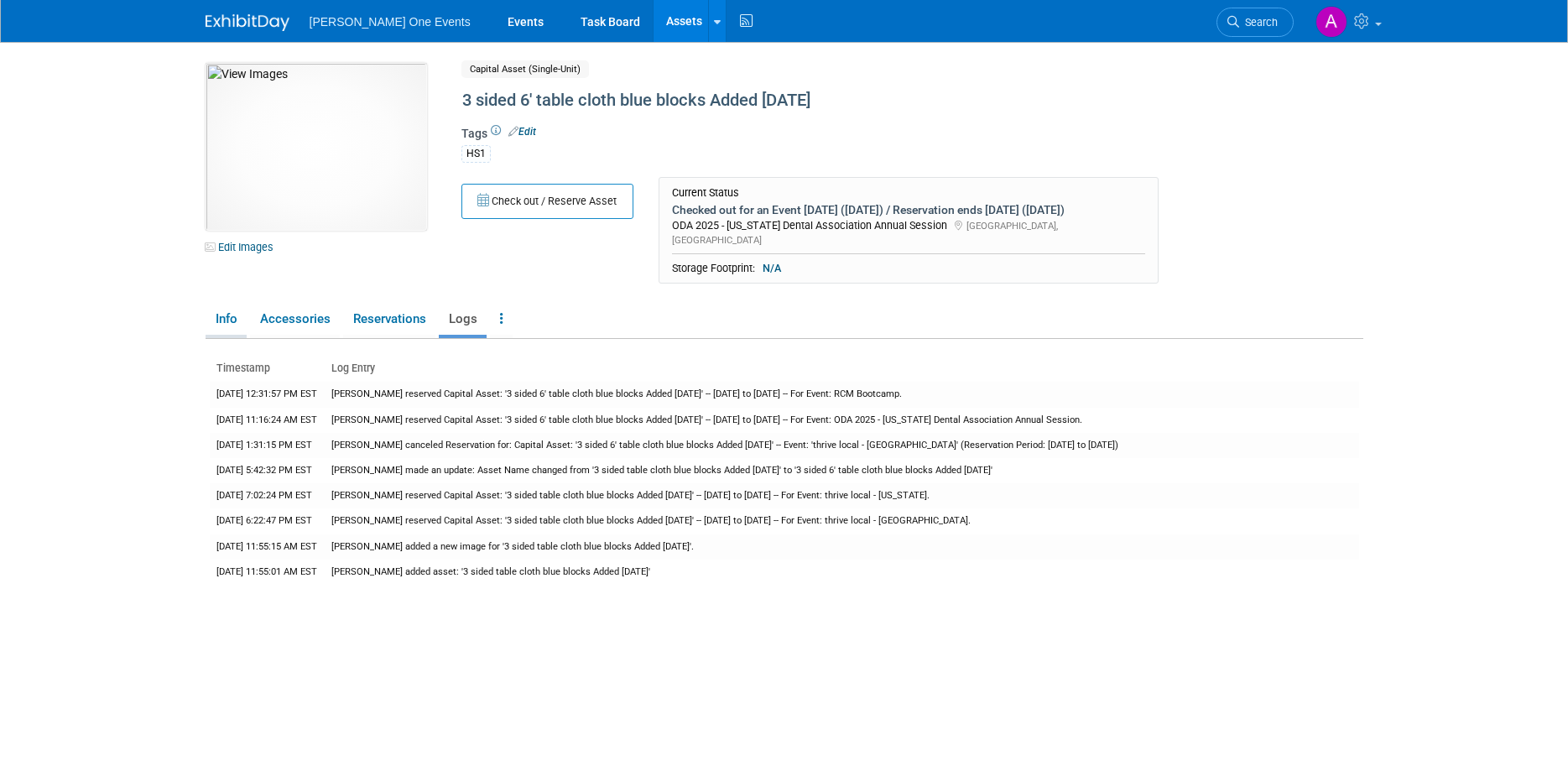
click at [239, 305] on link "Info" at bounding box center [225, 319] width 41 height 29
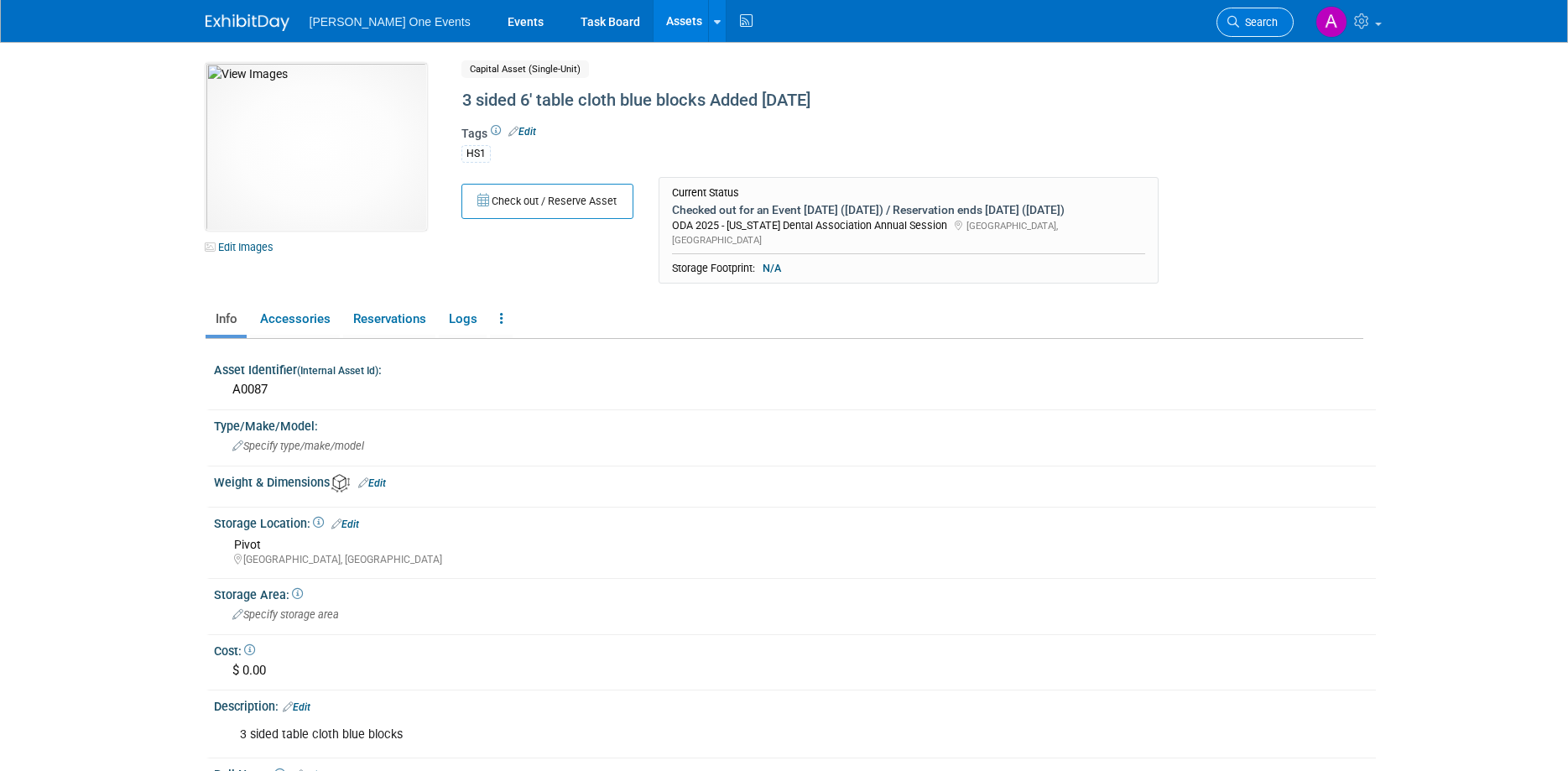
click at [1237, 30] on link "Search" at bounding box center [1254, 22] width 77 height 29
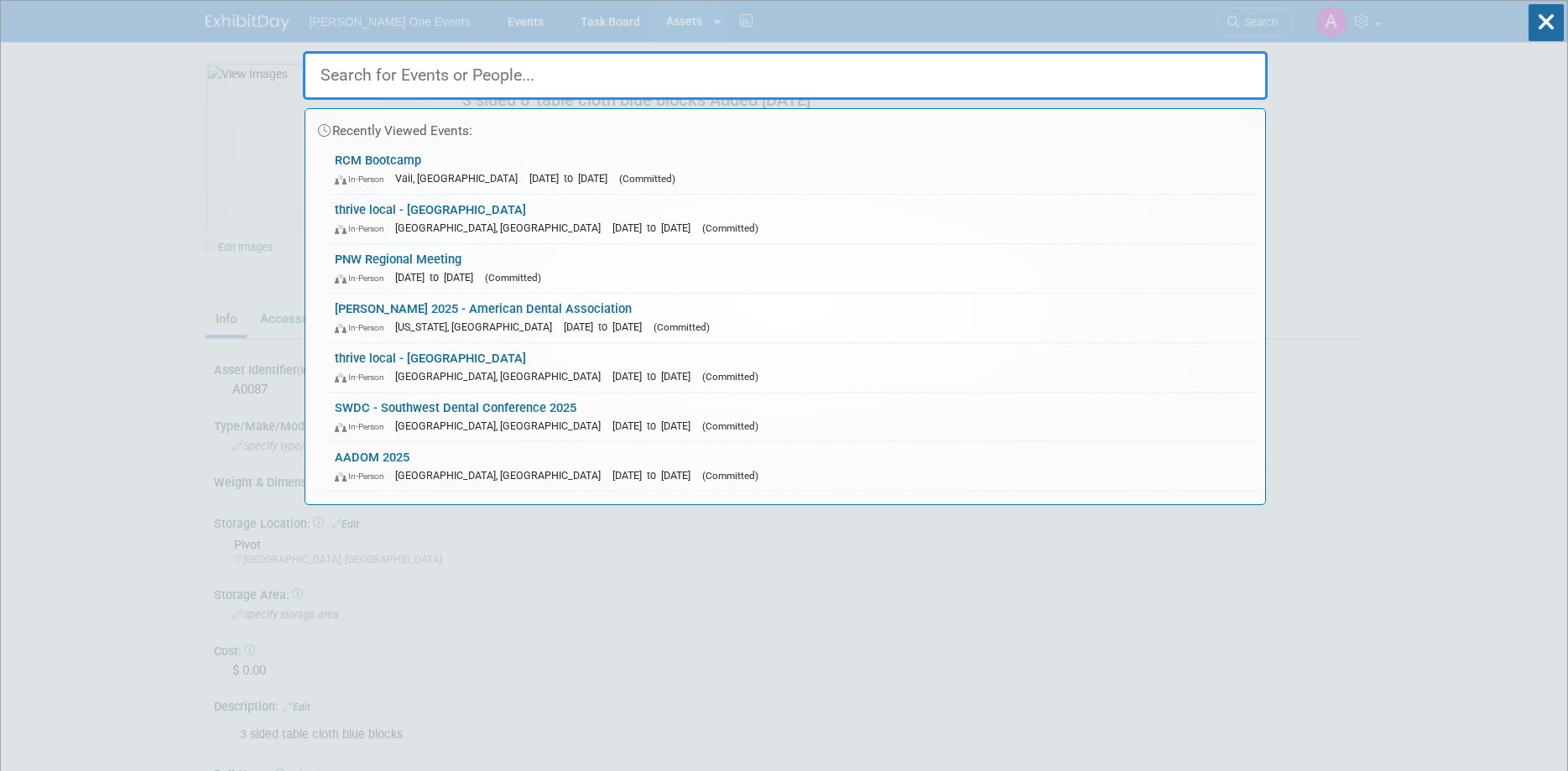
click at [660, 36] on div "Recently Viewed Events: RCM Bootcamp In-Person Vail, CO" at bounding box center [785, 253] width 964 height 504
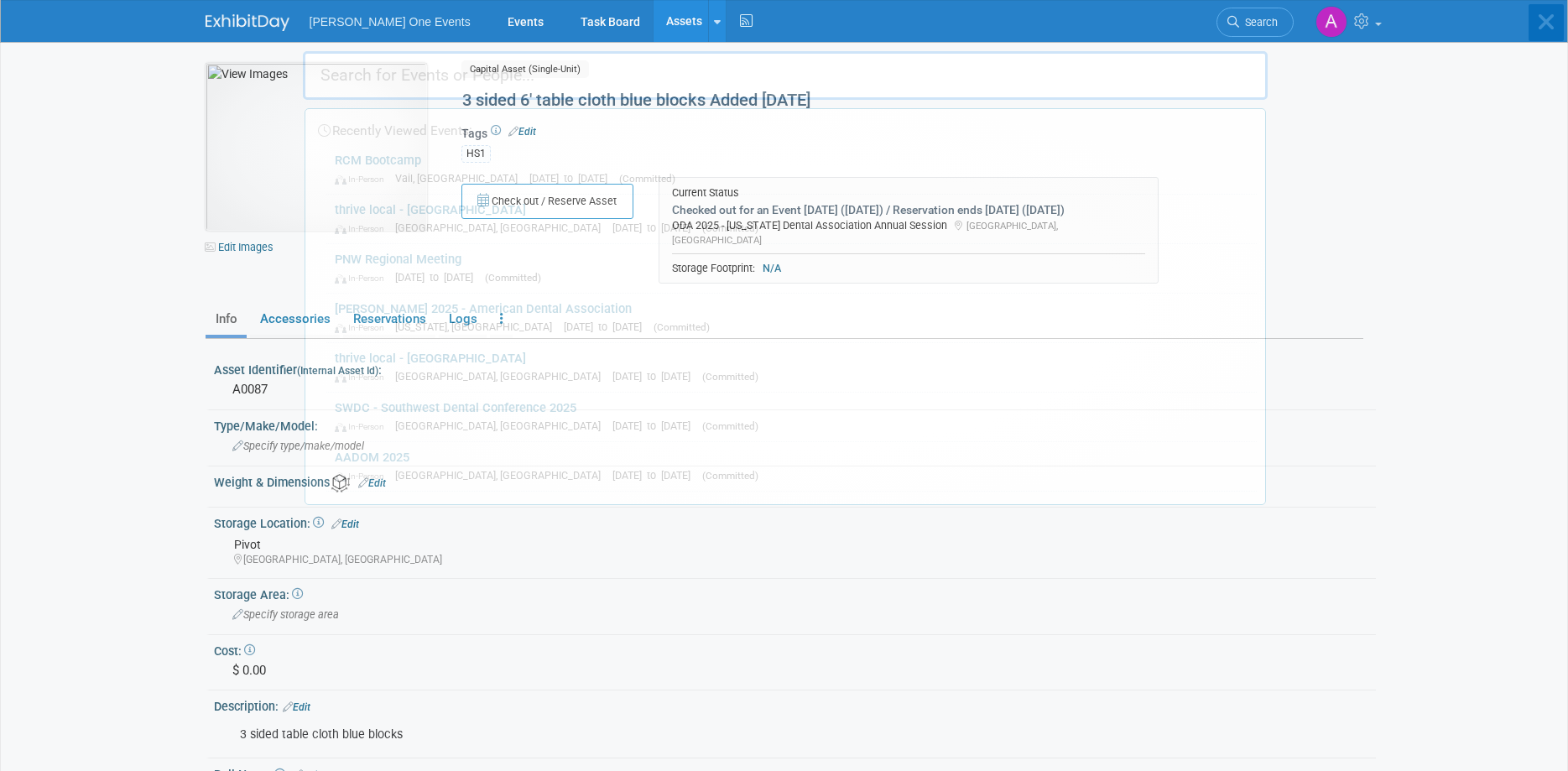
click at [662, 16] on div "Recently Viewed Events: RCM Bootcamp In-Person Vail, CO" at bounding box center [785, 253] width 964 height 504
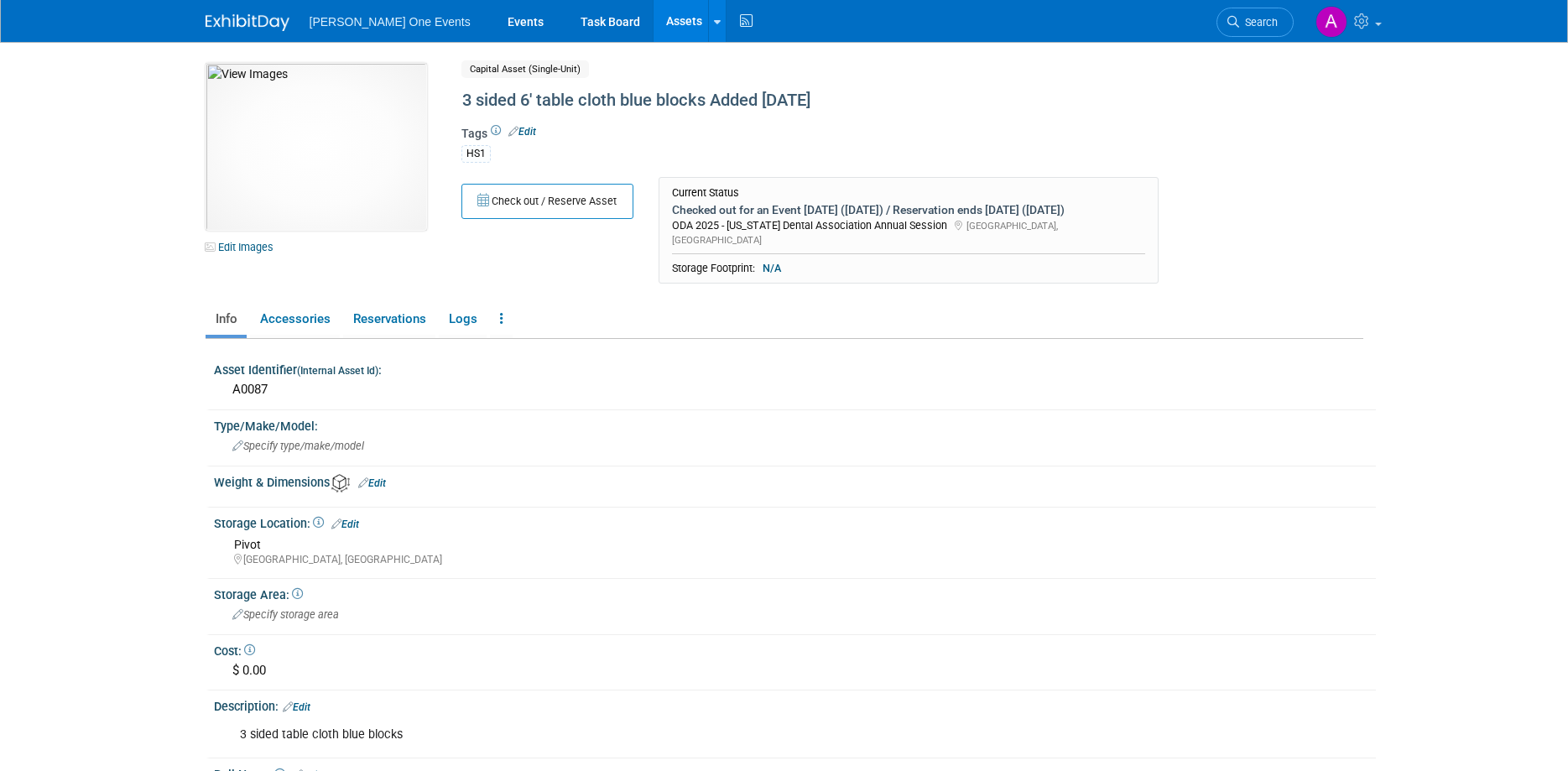
click at [660, 20] on link "Assets" at bounding box center [683, 21] width 61 height 42
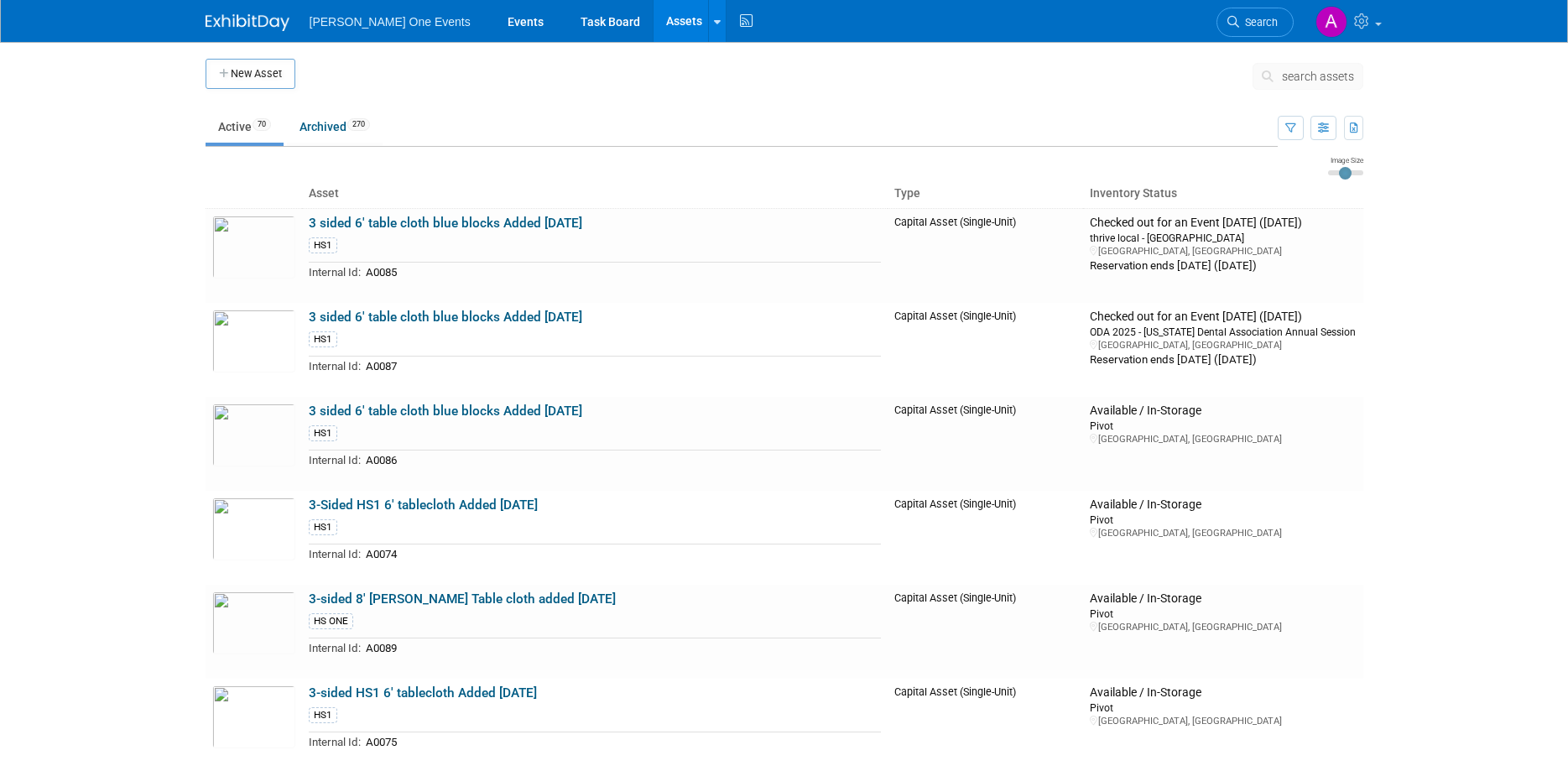
click at [1302, 83] on span "search assets" at bounding box center [1317, 76] width 72 height 13
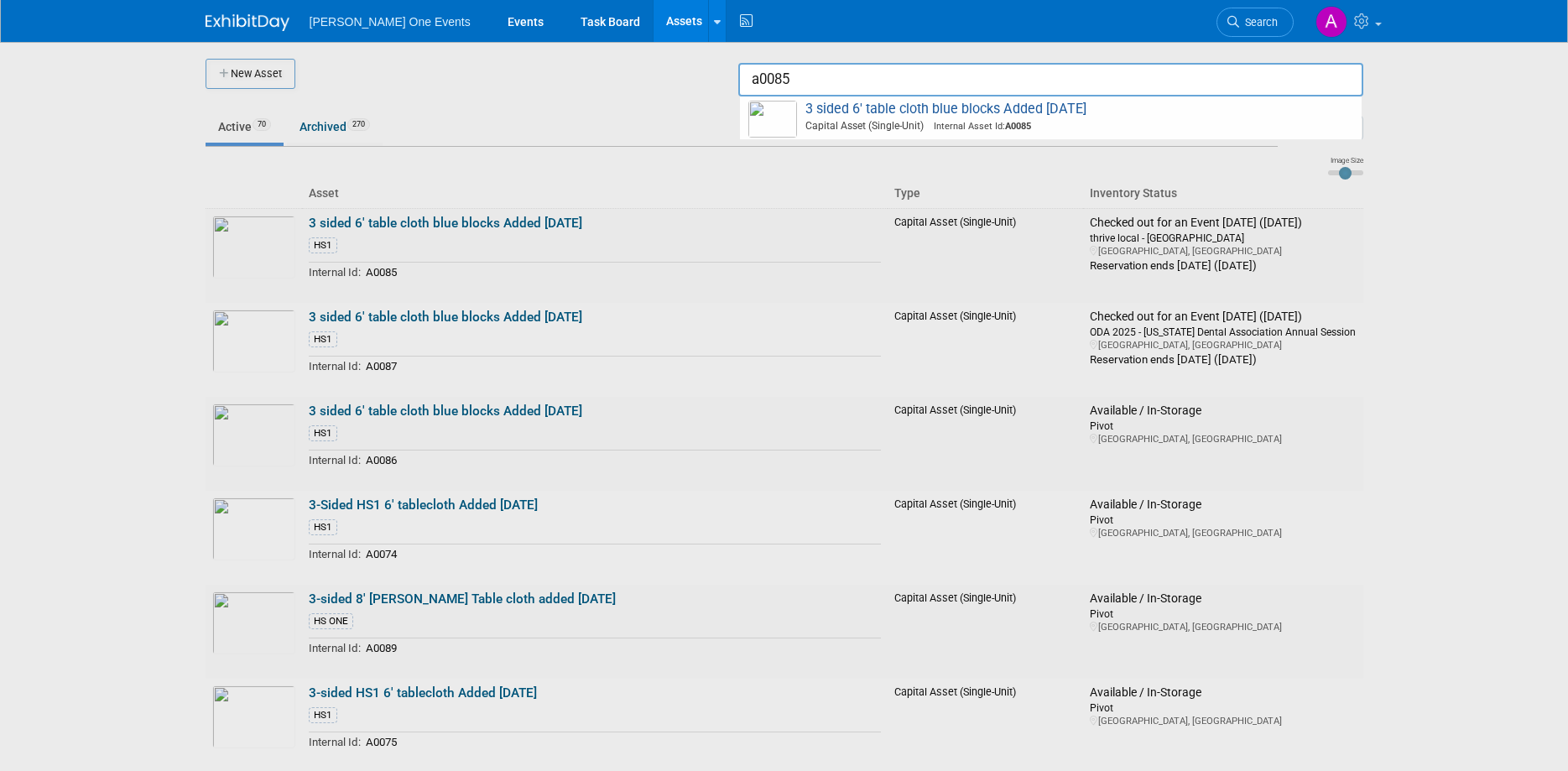
type input "a0085"
click at [784, 126] on div at bounding box center [784, 386] width 0 height 771
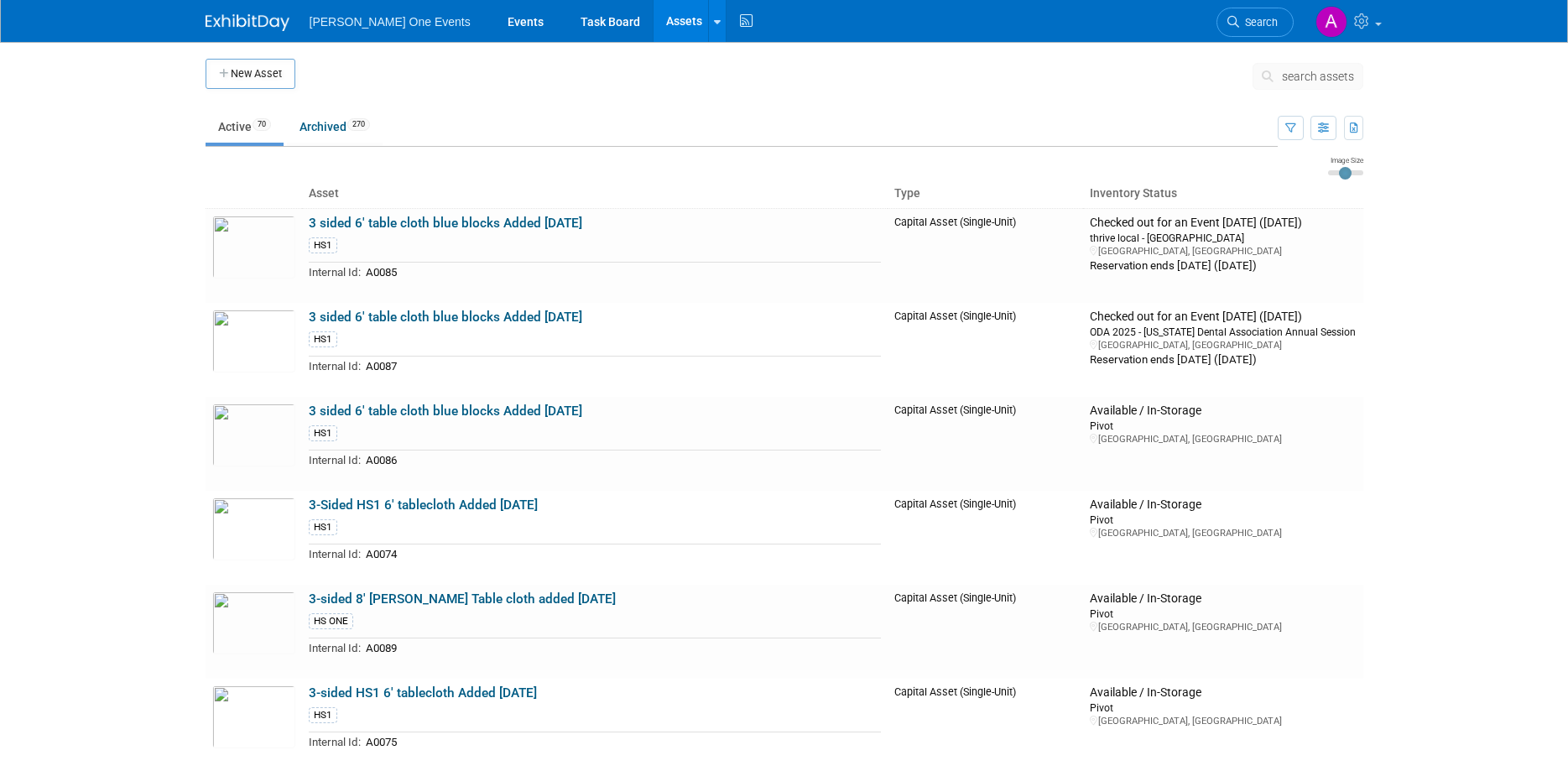
click at [240, 33] on div "Henry Schein One Events Events Task Board Assets New Asset Search Assets Bulk U…" at bounding box center [784, 21] width 1158 height 42
click at [240, 19] on img at bounding box center [247, 22] width 84 height 17
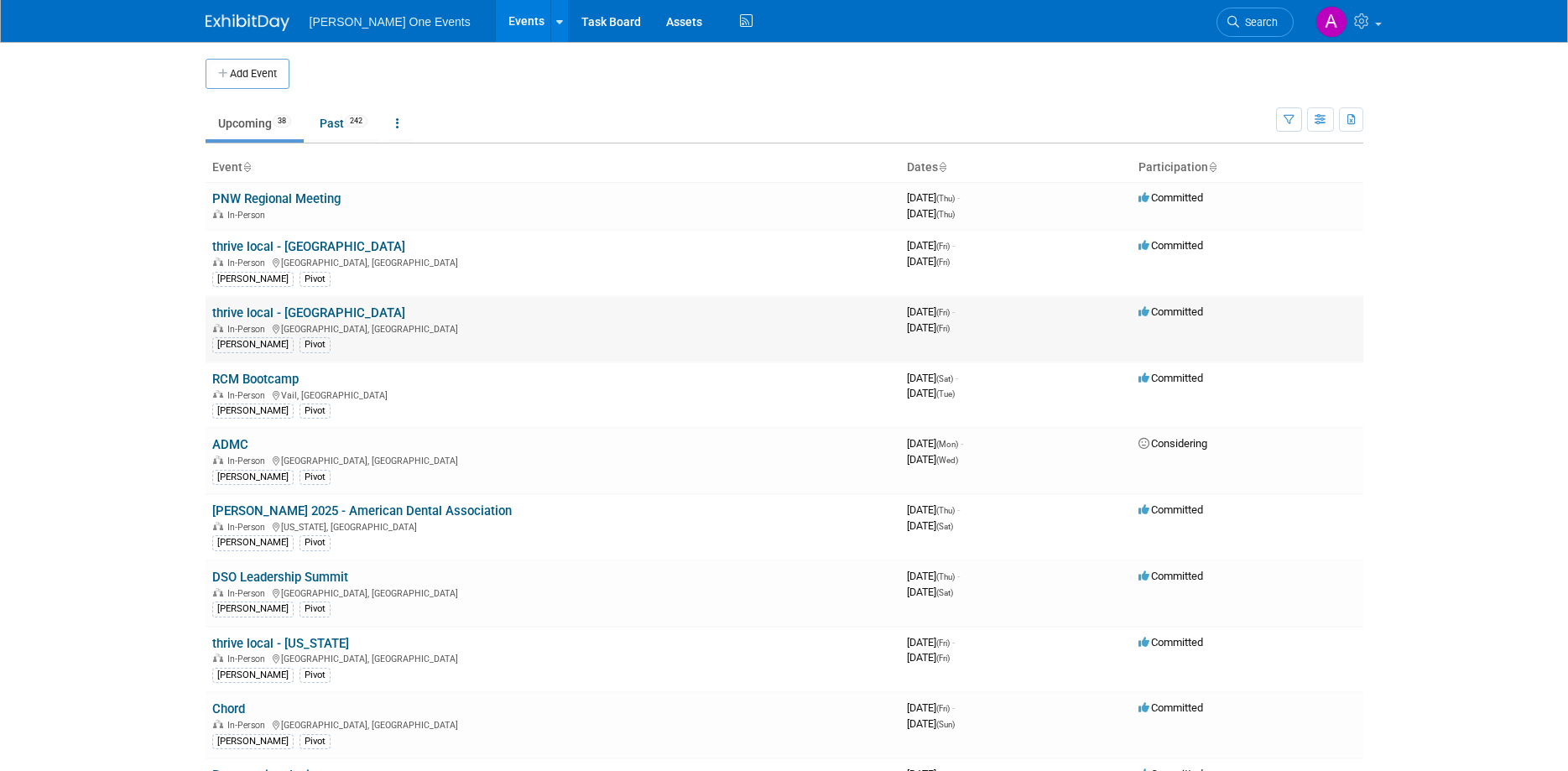
click at [303, 305] on td "thrive local - [GEOGRAPHIC_DATA] In-Person [GEOGRAPHIC_DATA], [GEOGRAPHIC_DATA]…" at bounding box center [552, 329] width 694 height 67
click at [302, 313] on link "thrive local - [GEOGRAPHIC_DATA]" at bounding box center [309, 312] width 193 height 15
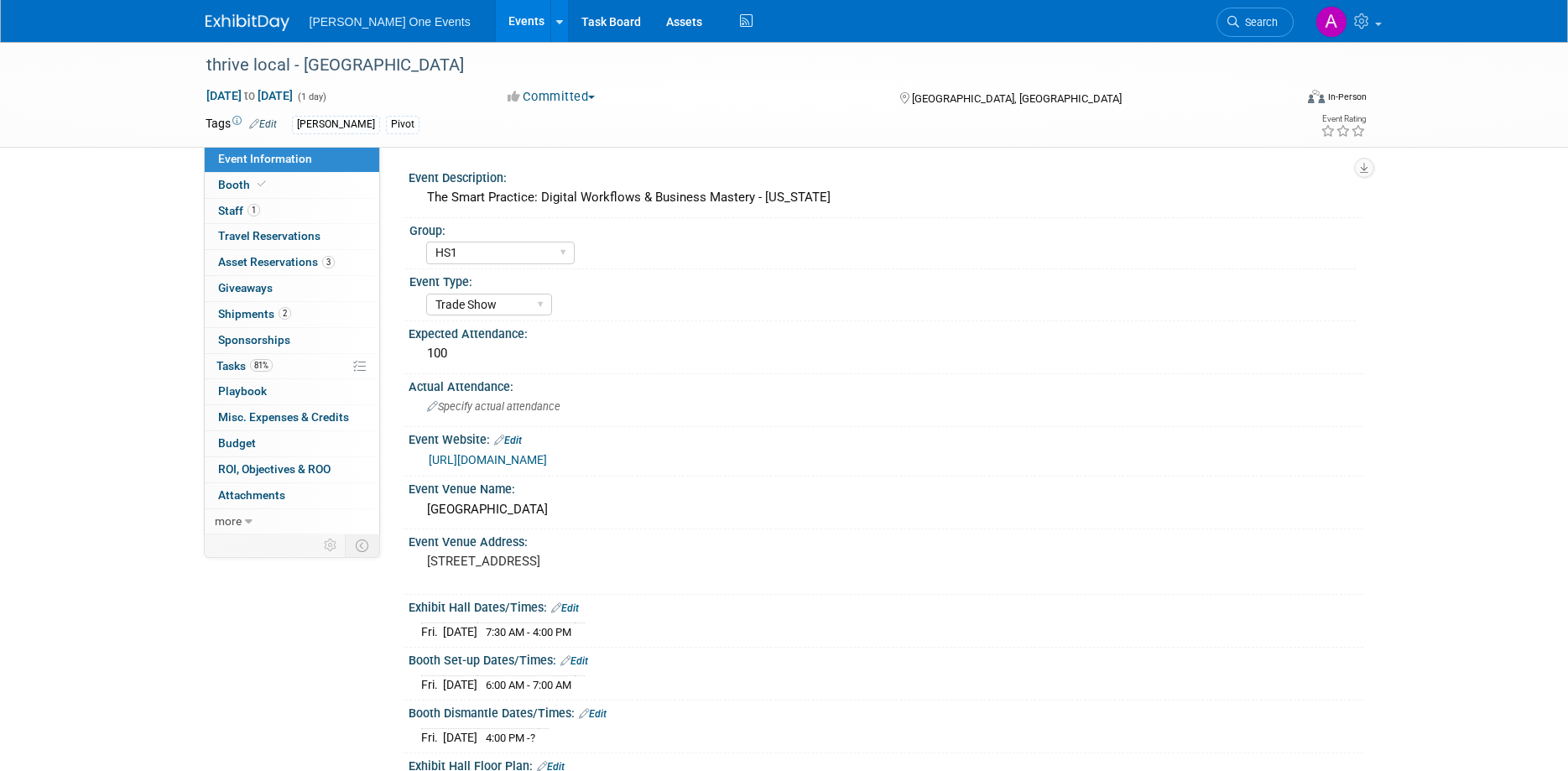
select select "HS1"
select select "Trade Show"
click at [264, 257] on span "Asset Reservations 3" at bounding box center [276, 261] width 117 height 13
